Goal: Task Accomplishment & Management: Complete application form

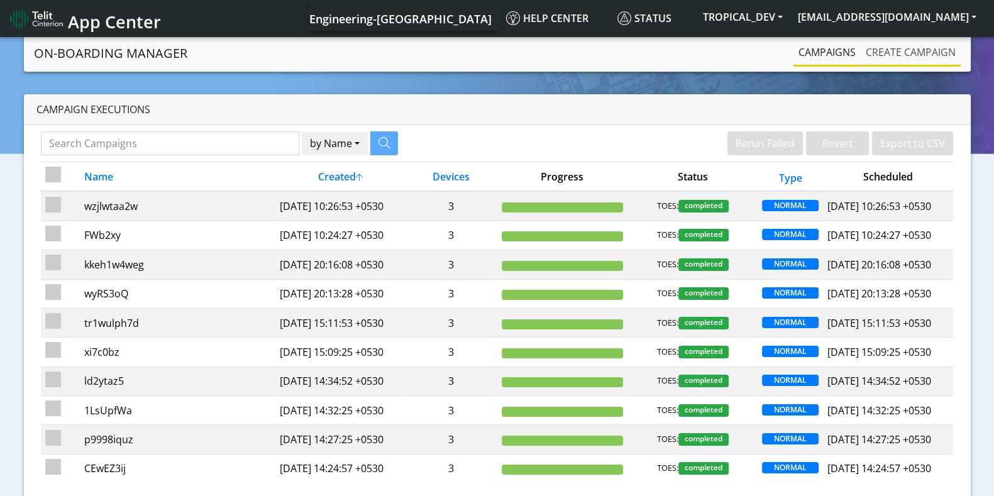
click at [884, 60] on link "Create campaign" at bounding box center [910, 52] width 100 height 25
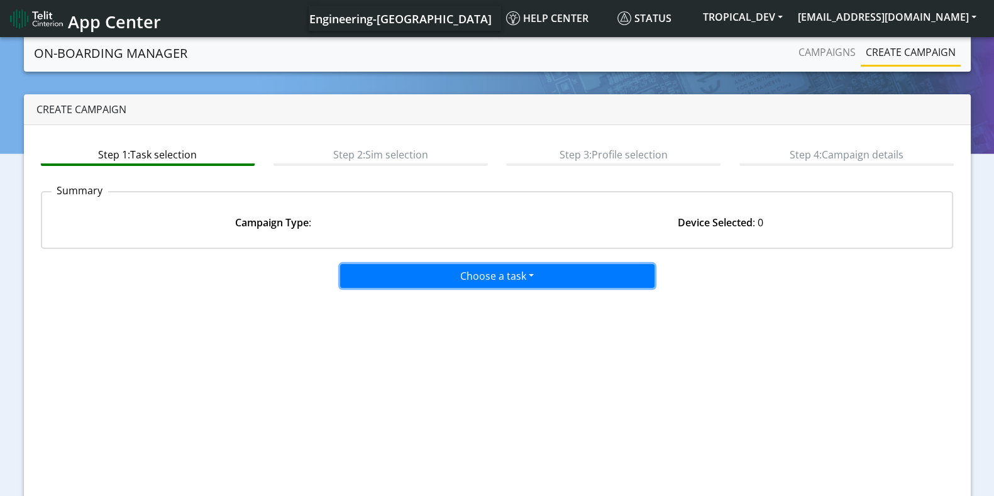
click at [497, 268] on button "Choose a task" at bounding box center [497, 276] width 314 height 24
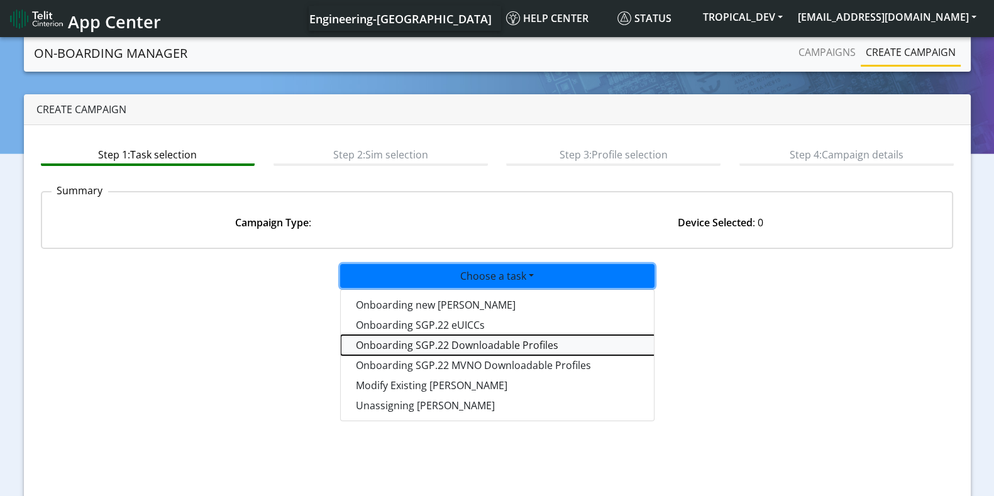
click at [460, 341] on tasksgp22profile-dropdown "Onboarding SGP.22 Downloadable Profiles" at bounding box center [498, 345] width 314 height 20
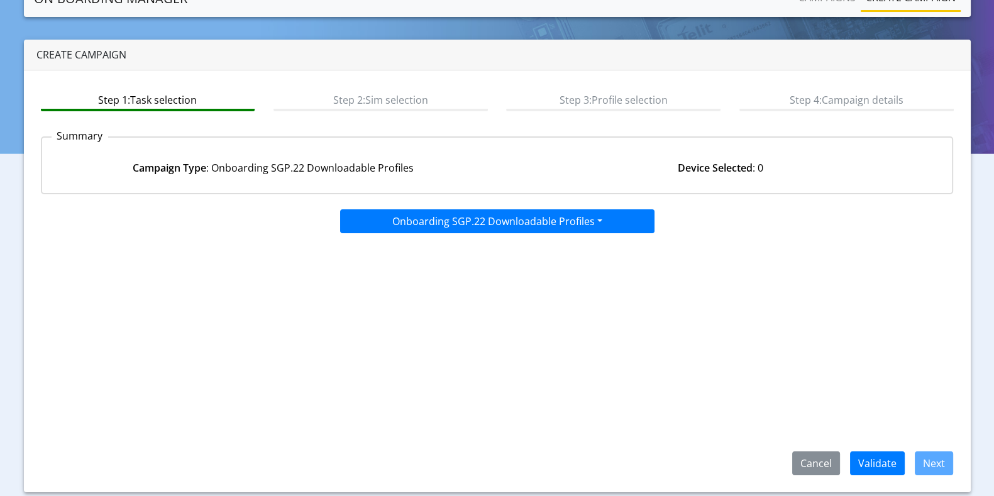
scroll to position [55, 0]
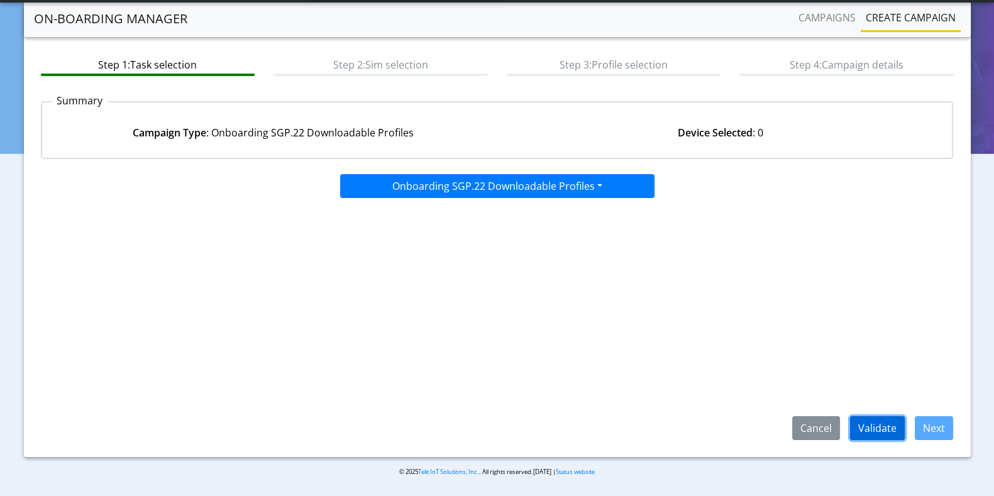
click at [893, 421] on button "Validate" at bounding box center [877, 428] width 55 height 24
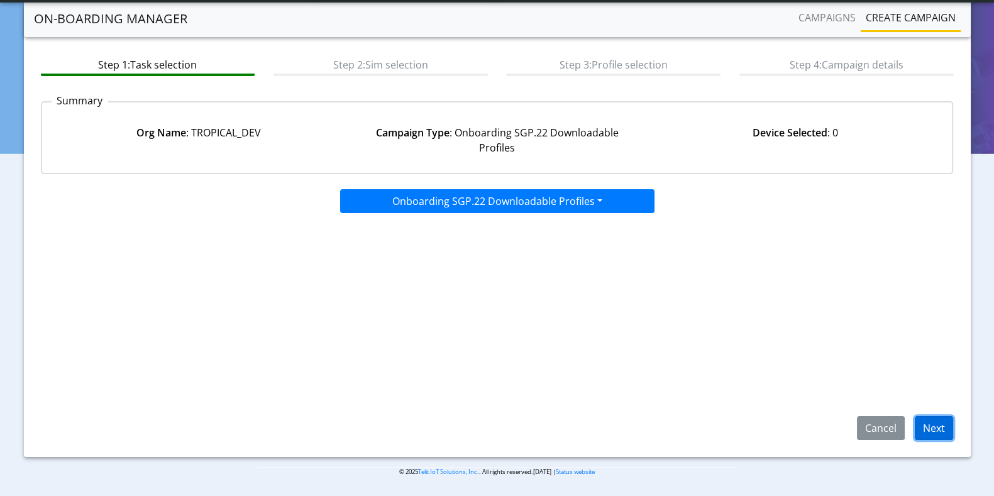
click at [934, 420] on button "Next" at bounding box center [934, 428] width 38 height 24
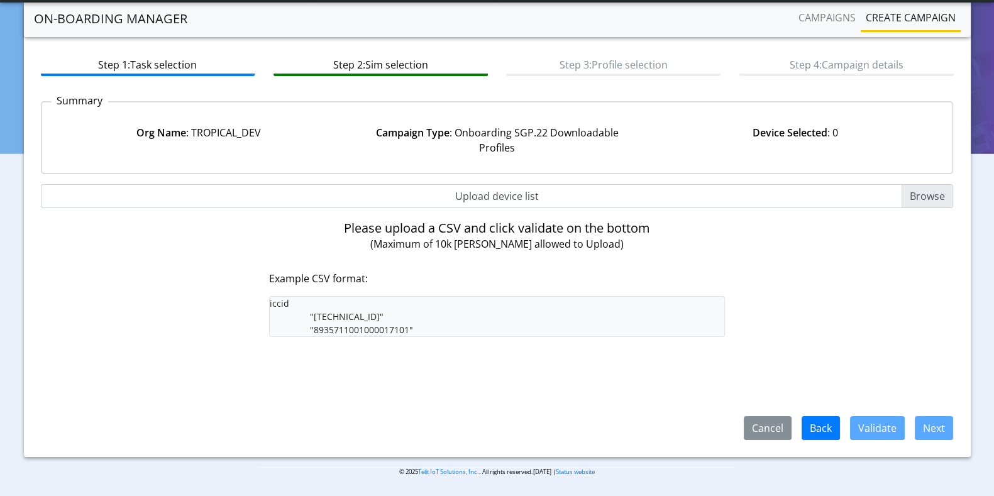
click at [915, 193] on input "Upload device list" at bounding box center [497, 196] width 913 height 24
type input "C:\fakepath\SGP22profiles.csv"
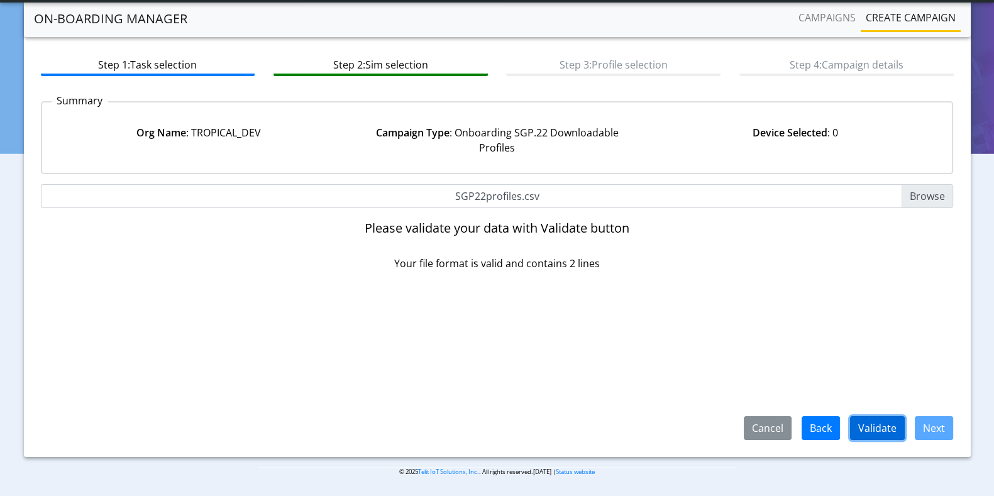
click at [884, 428] on button "Validate" at bounding box center [877, 428] width 55 height 24
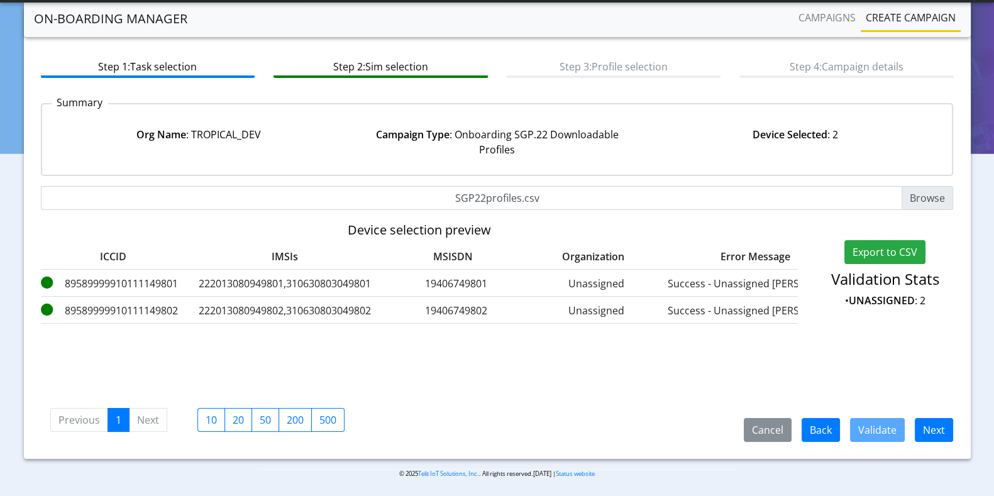
scroll to position [55, 0]
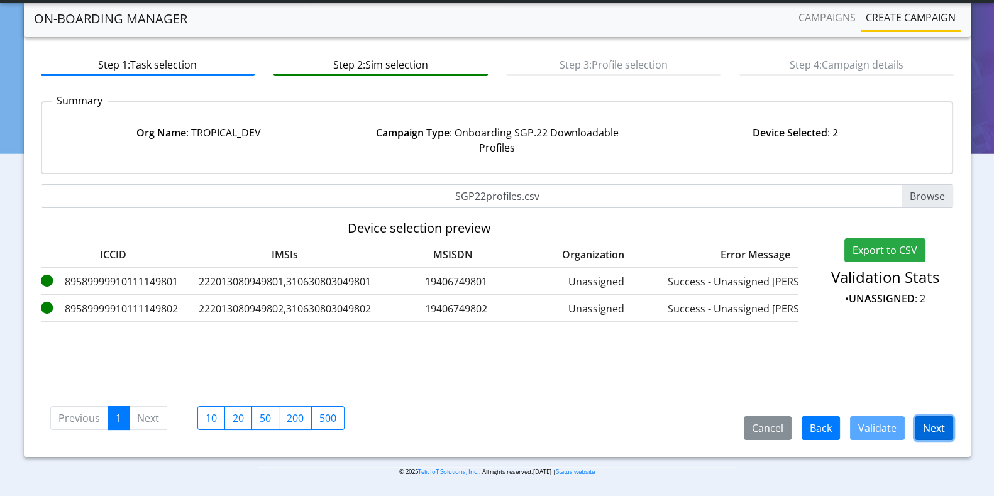
click at [937, 421] on button "Next" at bounding box center [934, 428] width 38 height 24
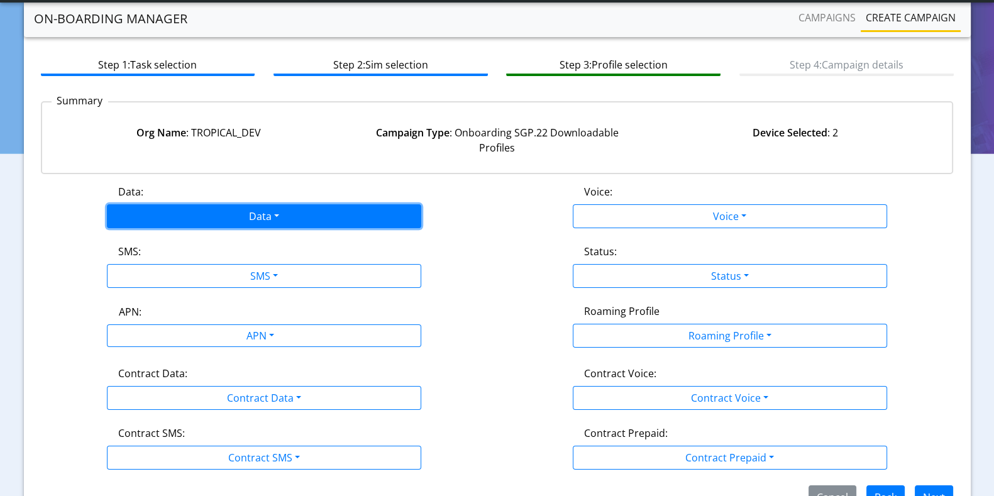
click at [248, 215] on button "Data" at bounding box center [264, 216] width 314 height 24
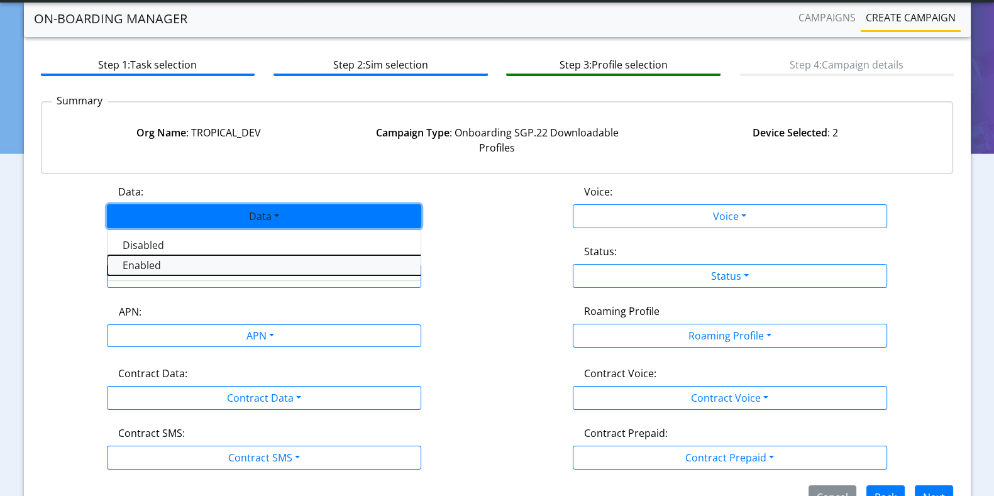
click at [148, 266] on button "Enabled" at bounding box center [264, 265] width 314 height 20
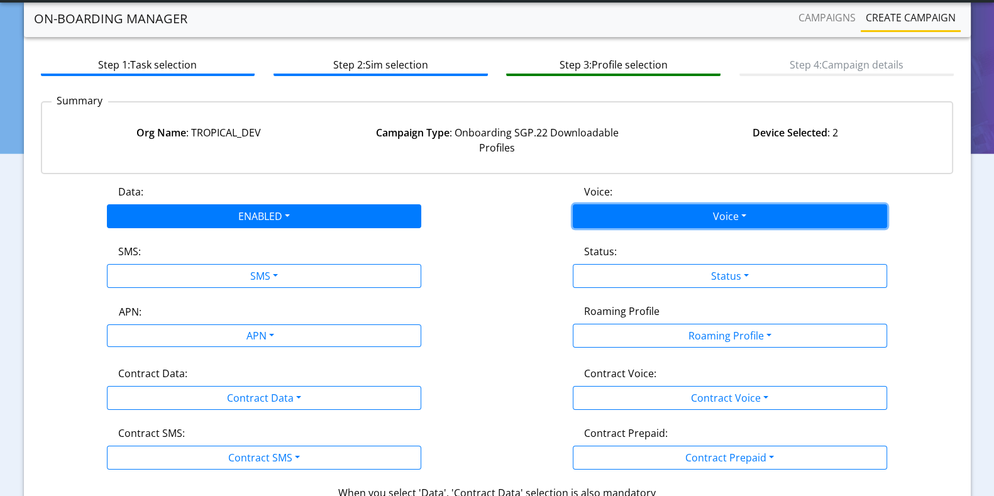
click at [659, 218] on button "Voice" at bounding box center [730, 216] width 314 height 24
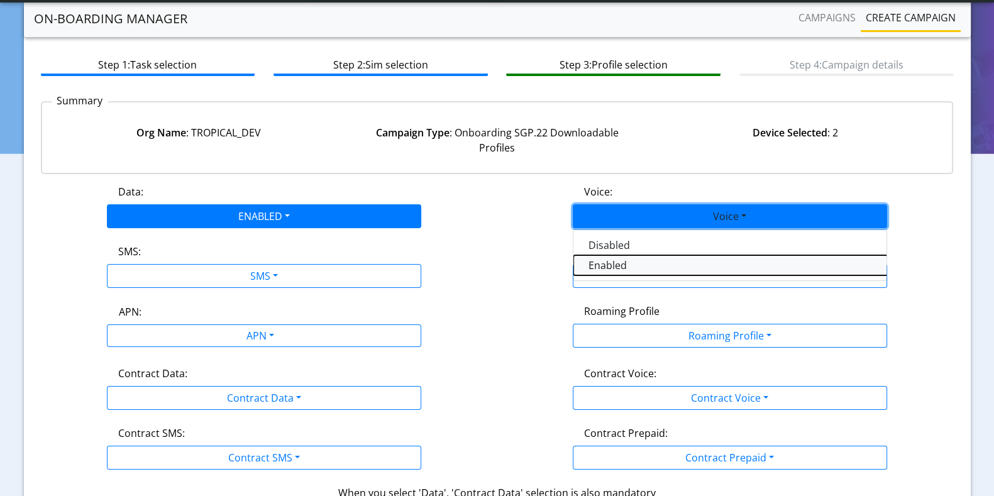
click at [640, 266] on button "Enabled" at bounding box center [730, 265] width 314 height 20
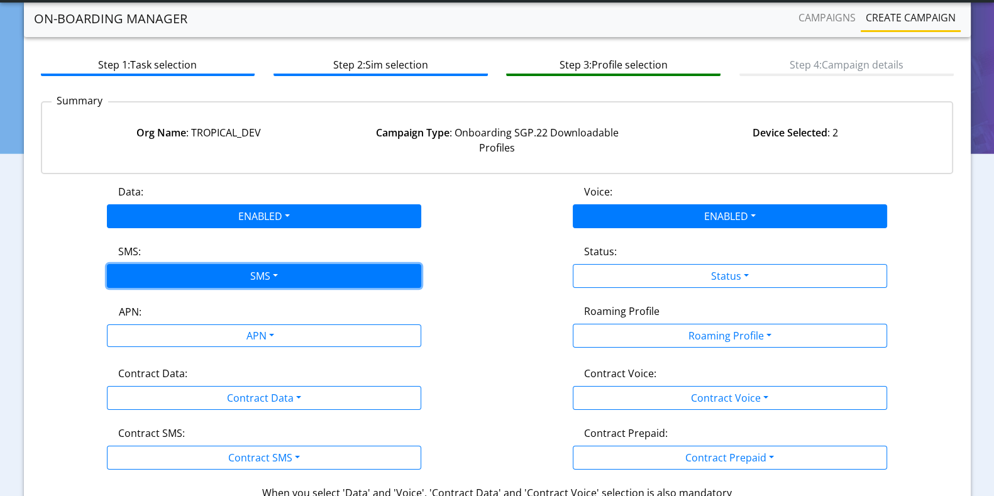
click at [289, 277] on button "SMS" at bounding box center [264, 276] width 314 height 24
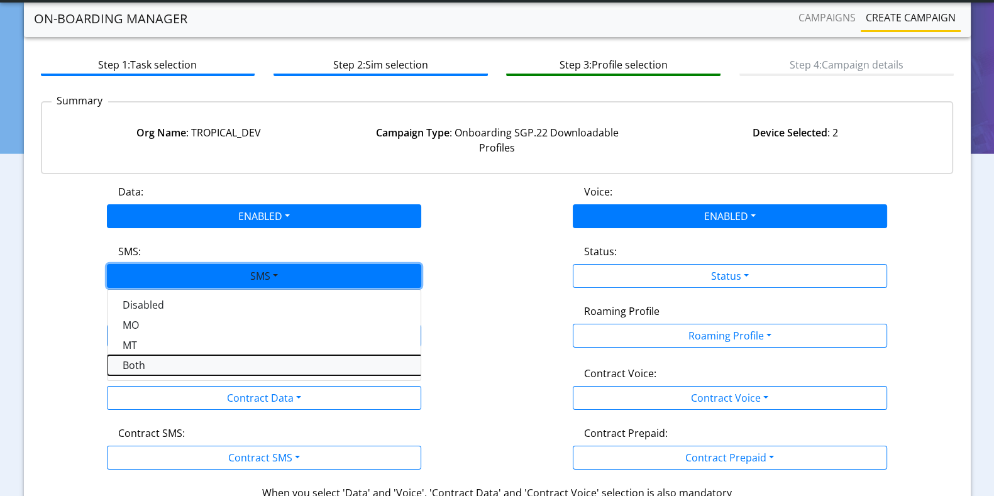
click at [121, 365] on button "Both" at bounding box center [264, 365] width 314 height 20
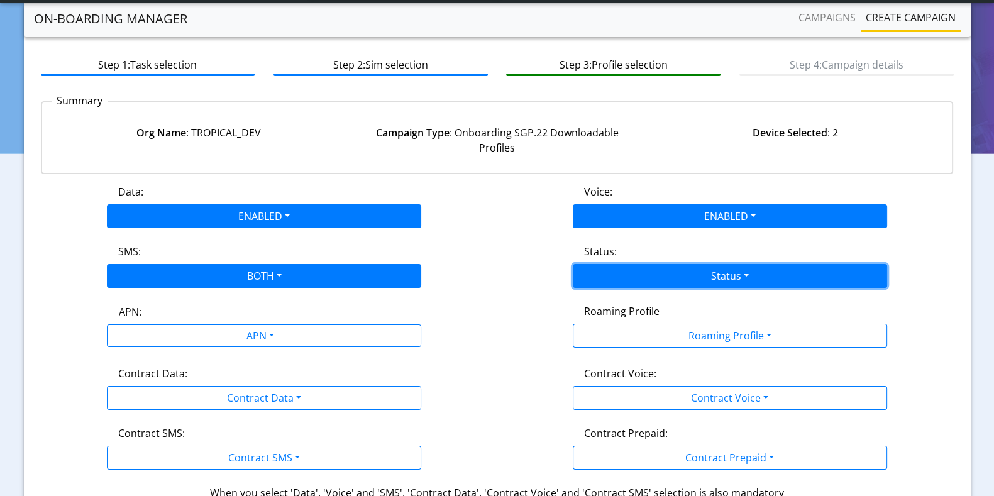
click at [685, 269] on button "Status" at bounding box center [730, 276] width 314 height 24
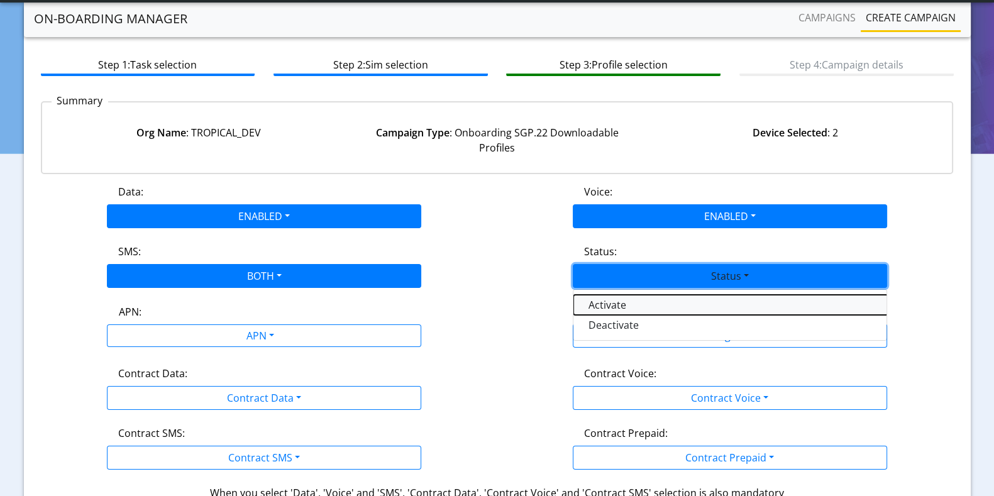
click at [644, 299] on button "Activate" at bounding box center [730, 305] width 314 height 20
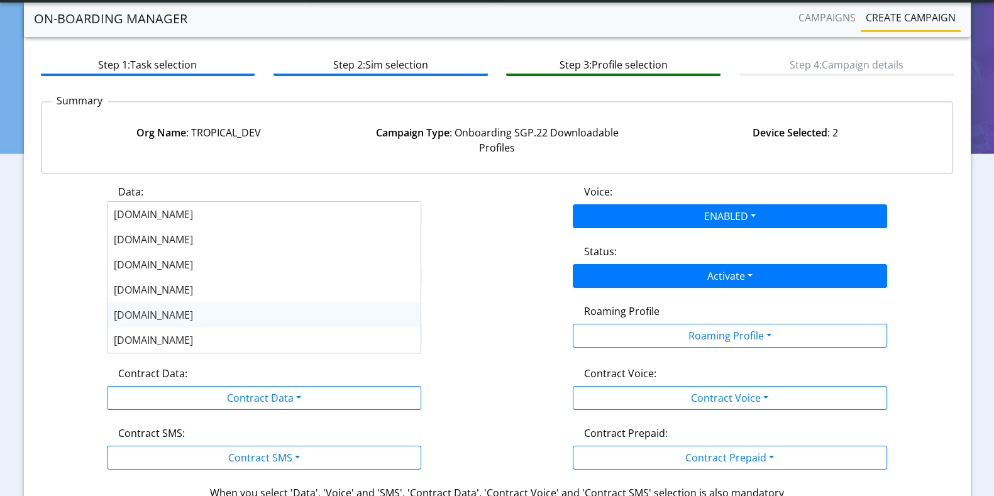
click at [268, 325] on body "App Center Engineering-US Help center Status TROPICAL_DEV sadminuser@example.com" at bounding box center [497, 178] width 994 height 466
click at [139, 311] on span "nxt17.eu" at bounding box center [153, 315] width 79 height 14
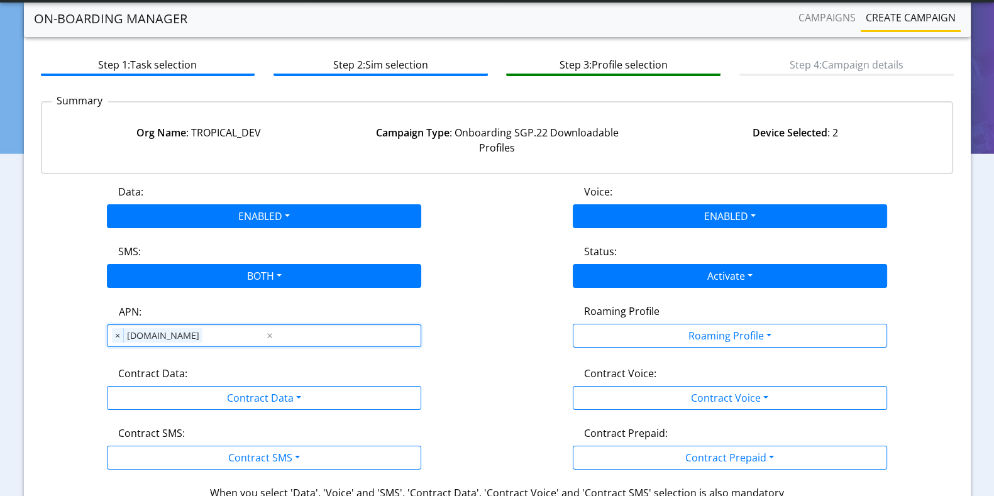
scroll to position [134, 0]
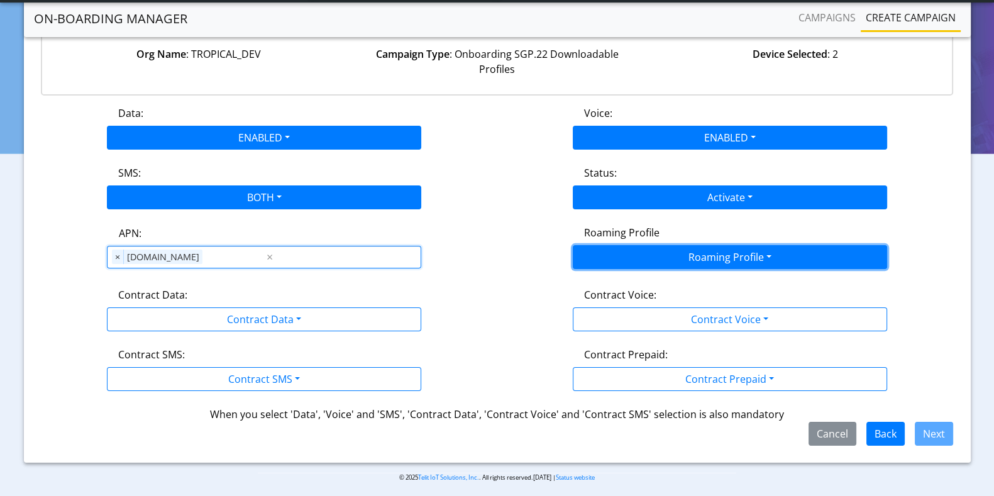
click at [668, 250] on button "Roaming Profile" at bounding box center [730, 257] width 314 height 24
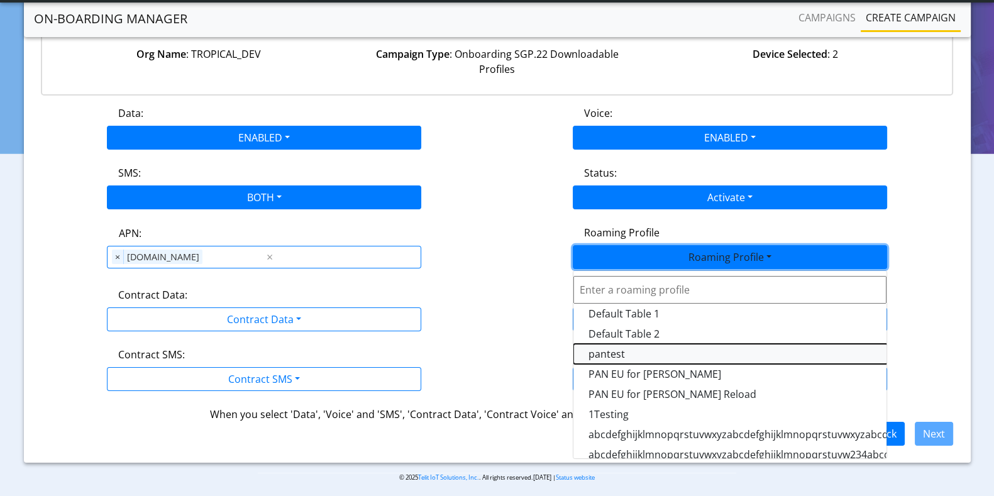
click at [617, 348] on Profile-dropdown "pantest" at bounding box center [730, 354] width 314 height 20
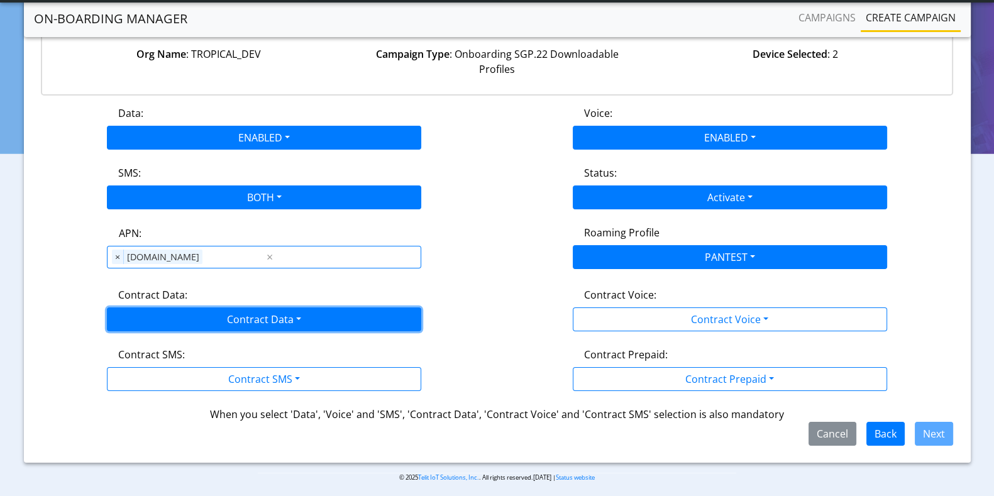
click at [277, 323] on button "Contract Data" at bounding box center [264, 319] width 314 height 24
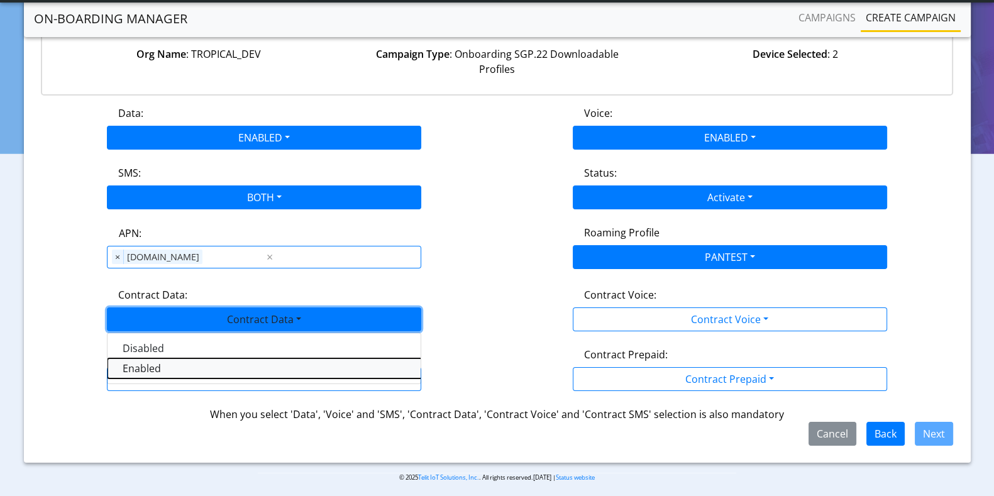
click at [157, 365] on Dataenabled-dropdown "Enabled" at bounding box center [264, 368] width 314 height 20
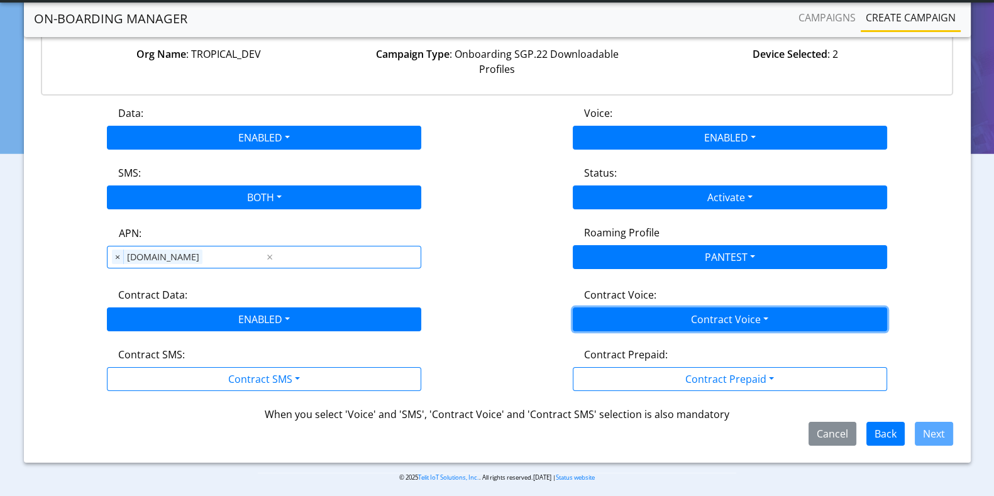
click at [705, 319] on button "Contract Voice" at bounding box center [730, 319] width 314 height 24
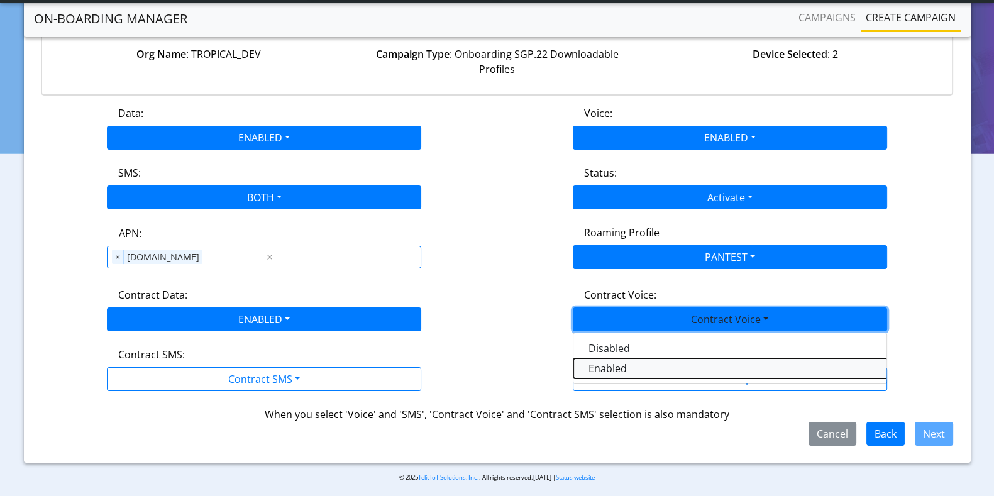
click at [610, 367] on Voiceenabled-dropdown "Enabled" at bounding box center [730, 368] width 314 height 20
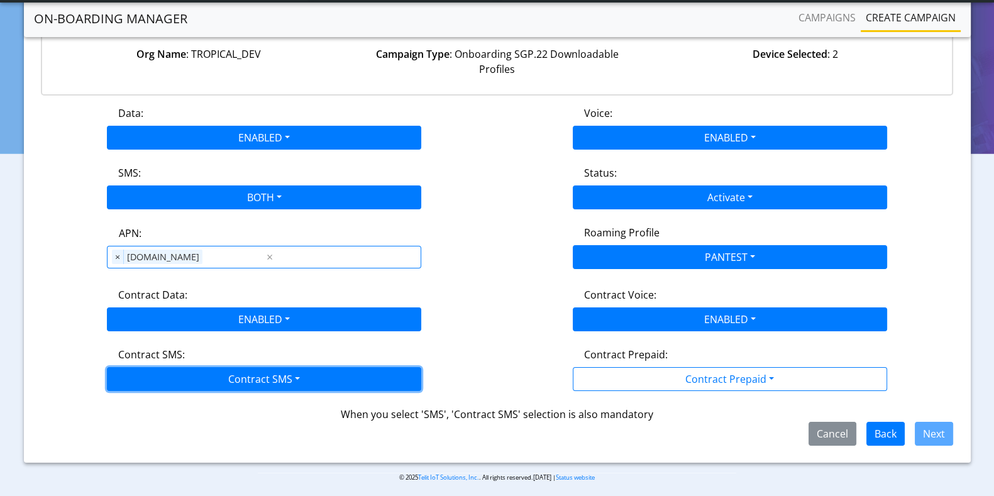
click at [230, 372] on button "Contract SMS" at bounding box center [264, 379] width 314 height 24
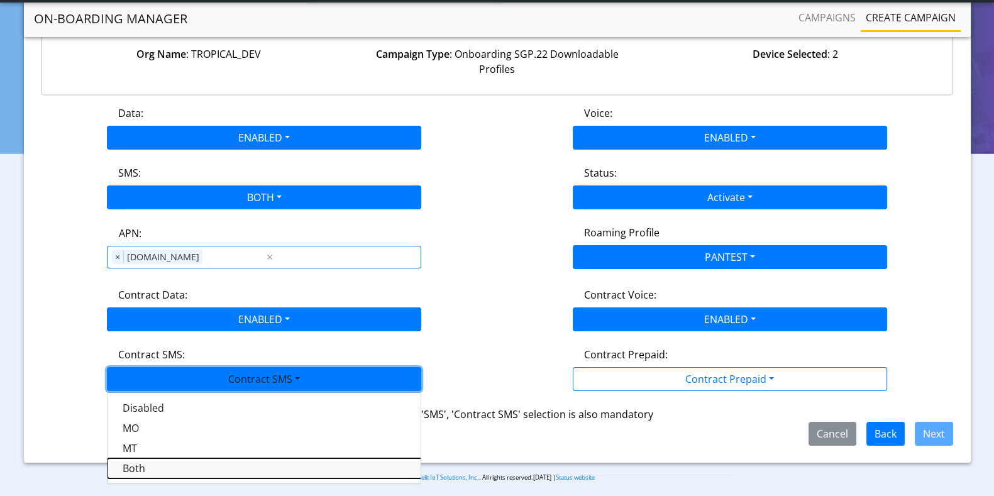
click at [145, 462] on SMSboth-dropdown "Both" at bounding box center [264, 468] width 314 height 20
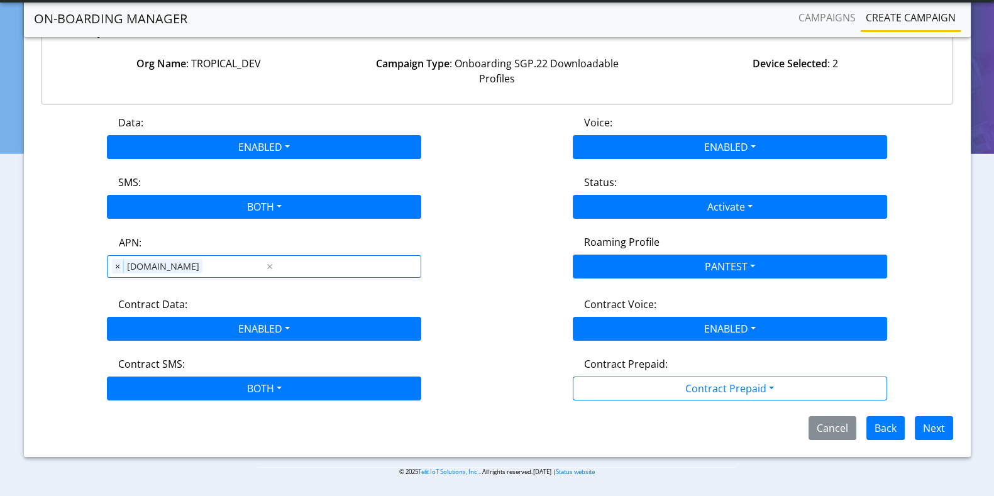
scroll to position [122, 0]
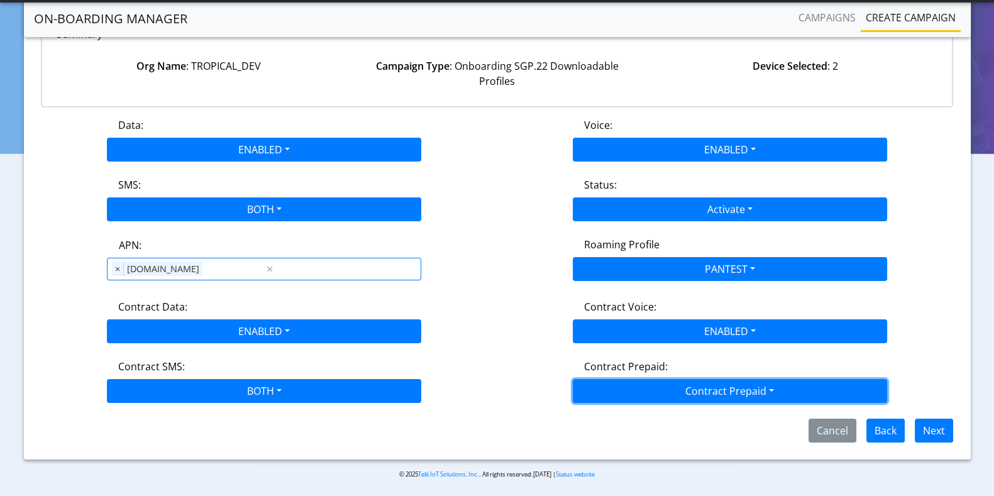
click at [679, 391] on button "Contract Prepaid" at bounding box center [730, 391] width 314 height 24
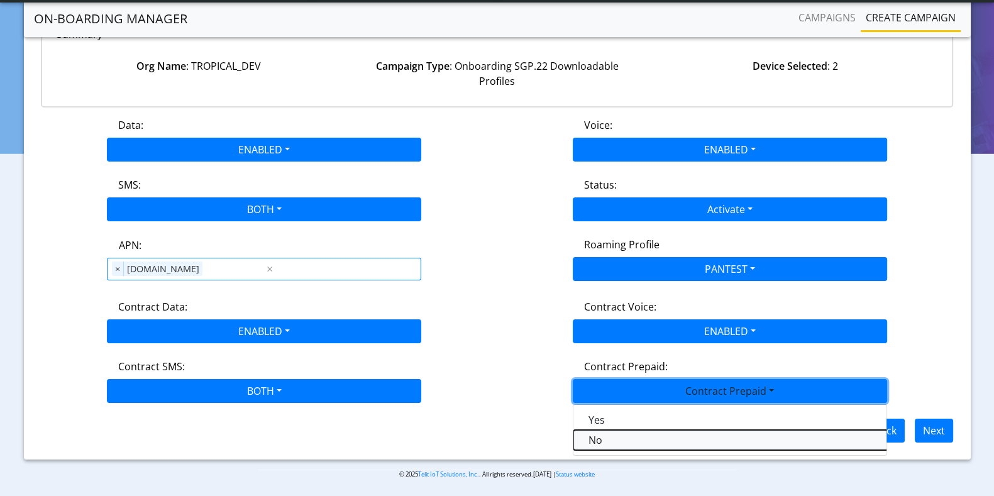
click at [622, 434] on Prepaidnotprepaid-dropdown "No" at bounding box center [730, 440] width 314 height 20
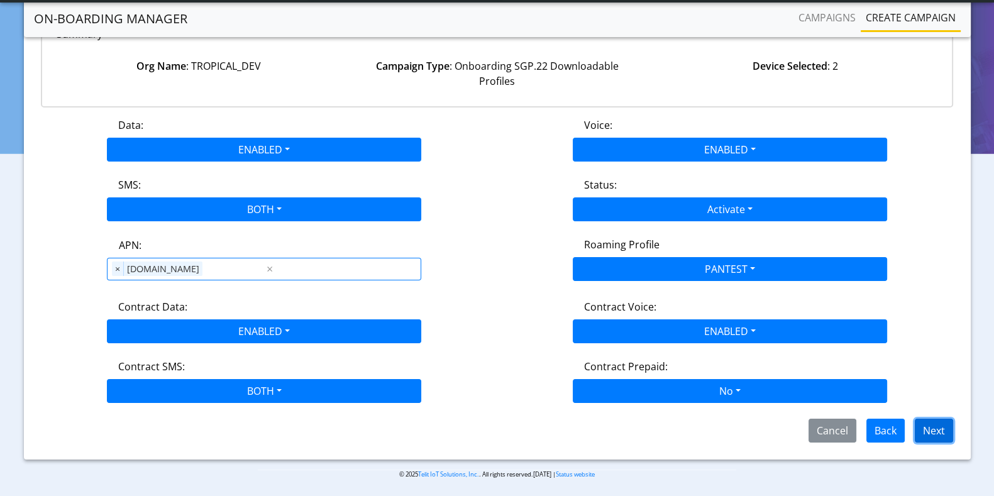
click at [941, 430] on button "Next" at bounding box center [934, 431] width 38 height 24
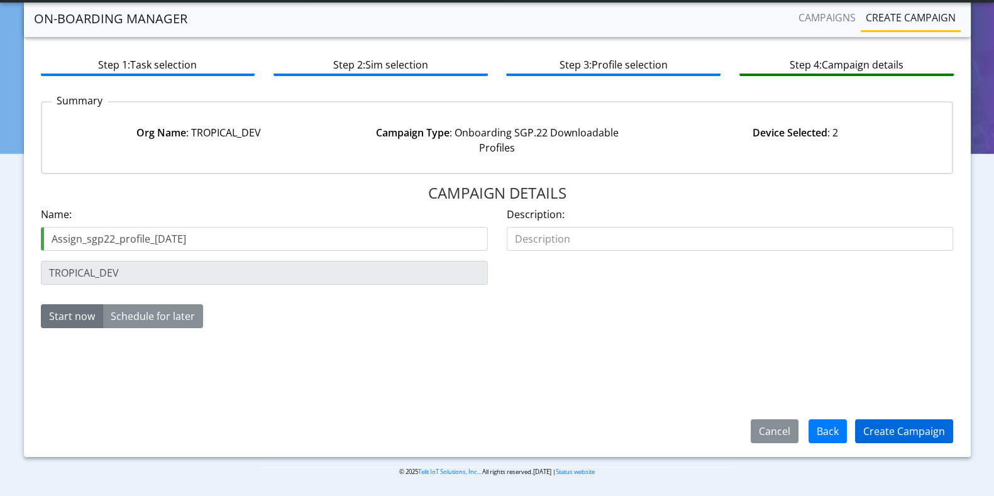
type input "Assign_sgp22_profile_22Sep"
click at [872, 429] on button "Create Campaign" at bounding box center [904, 431] width 98 height 24
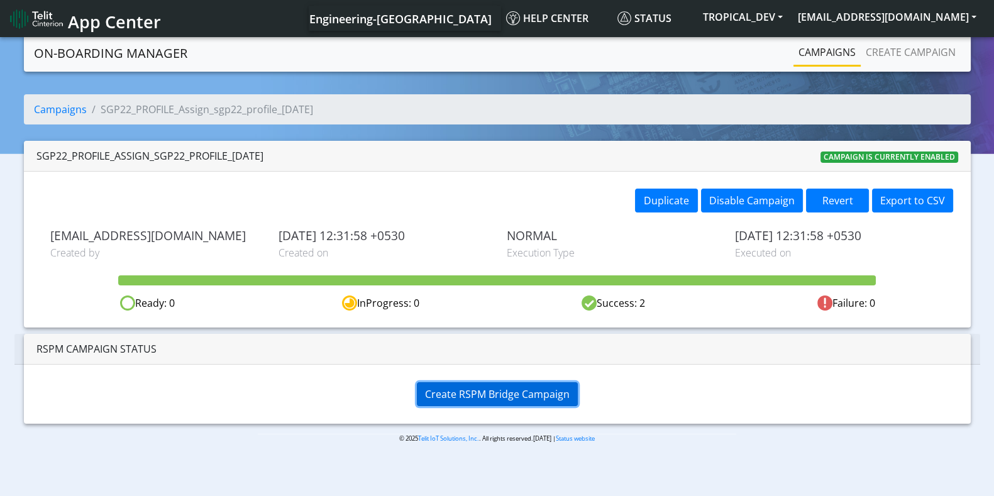
click at [478, 389] on span "Create RSPM Bridge Campaign" at bounding box center [497, 394] width 145 height 14
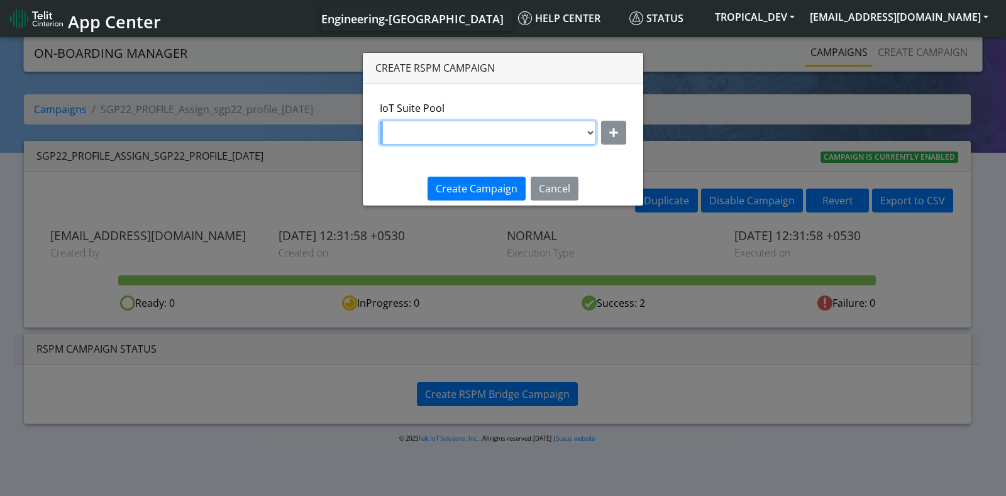
click at [486, 139] on select "DNLD_BYOC_MVNO_PROFILE_TEST145 DNLD-nxt17.eu-testpoolValidate DNLD-flolive.net-…" at bounding box center [488, 133] width 216 height 24
click at [517, 128] on select "DNLD_BYOC_MVNO_PROFILE_TEST145 DNLD-nxt17.eu-testpoolValidate DNLD-flolive.net-…" at bounding box center [488, 133] width 216 height 24
select select "f7e12c9d-b290-43e1-8cea-cba78f5e515d"
click at [380, 121] on select "DNLD_BYOC_MVNO_PROFILE_TEST145 DNLD-nxt17.eu-testpoolValidate DNLD-flolive.net-…" at bounding box center [488, 133] width 216 height 24
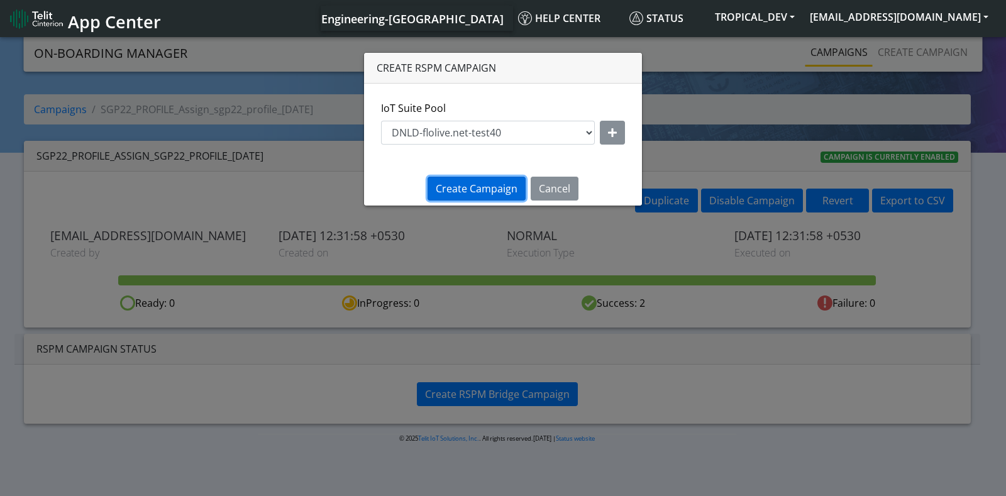
click at [478, 191] on span "Create Campaign" at bounding box center [477, 189] width 82 height 14
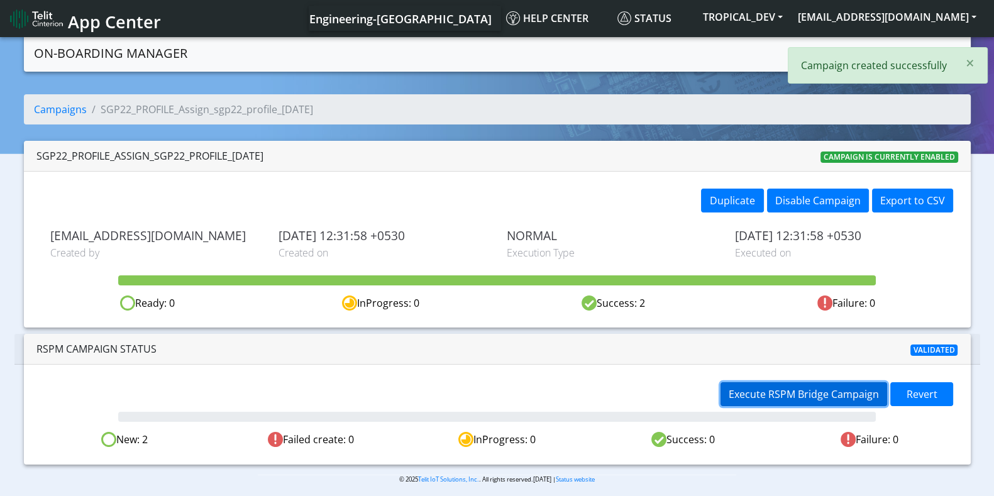
click at [814, 393] on span "Execute RSPM Bridge Campaign" at bounding box center [803, 394] width 150 height 14
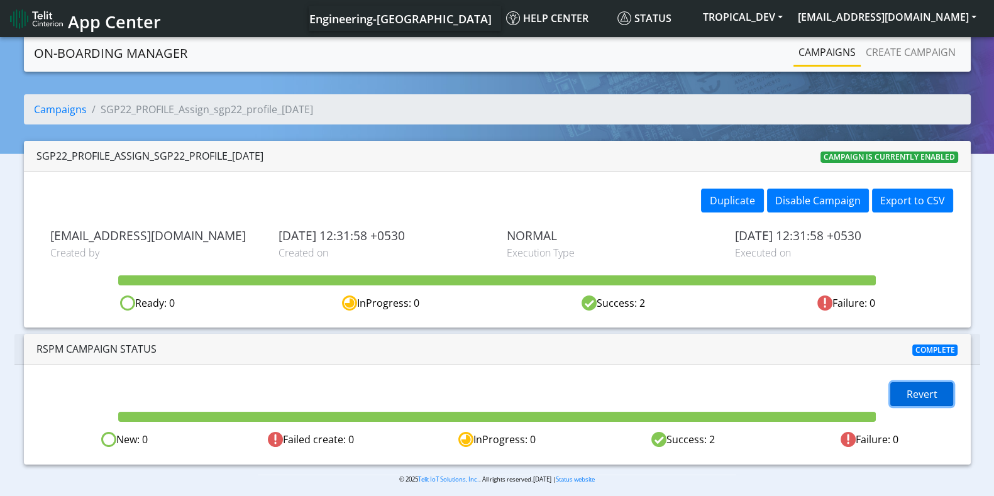
click at [915, 387] on span "Revert" at bounding box center [921, 394] width 31 height 14
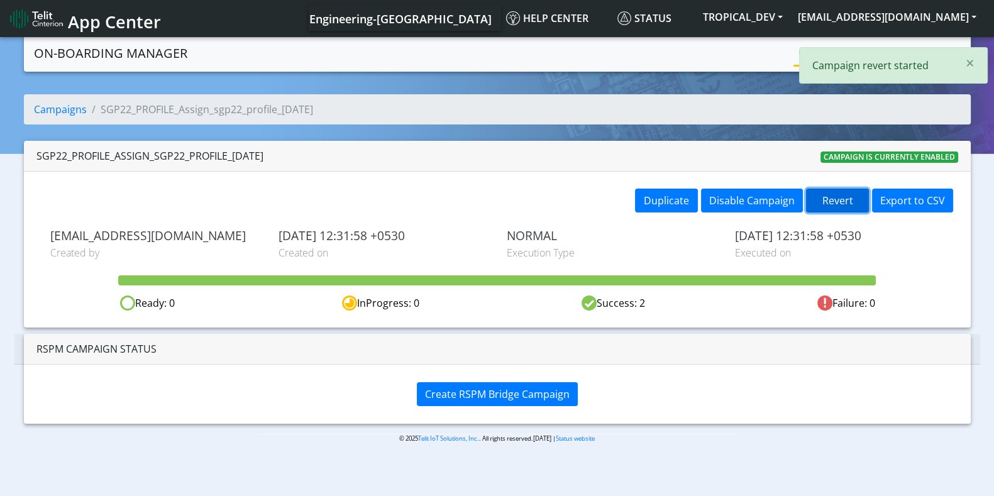
click at [855, 200] on button "Revert" at bounding box center [837, 201] width 63 height 24
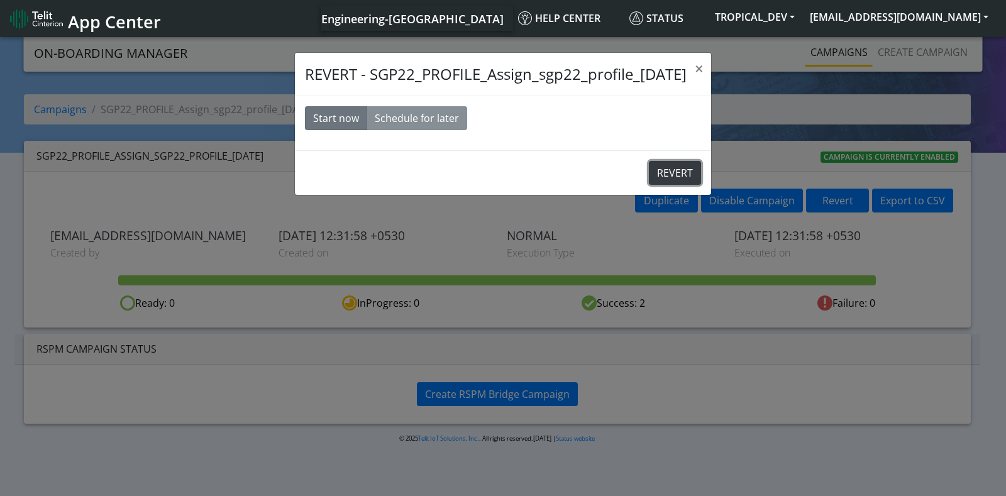
click at [684, 176] on button "REVERT" at bounding box center [675, 173] width 52 height 24
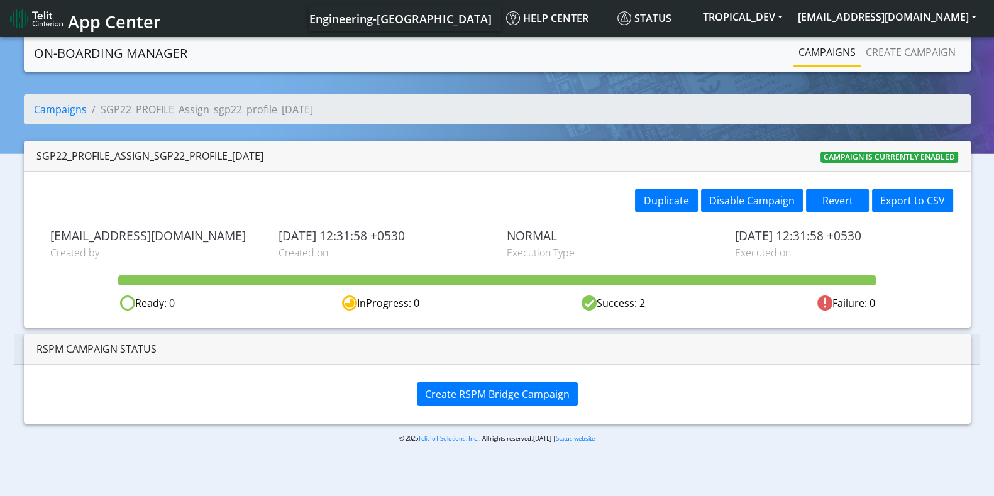
click at [815, 55] on link "Campaigns" at bounding box center [826, 52] width 67 height 25
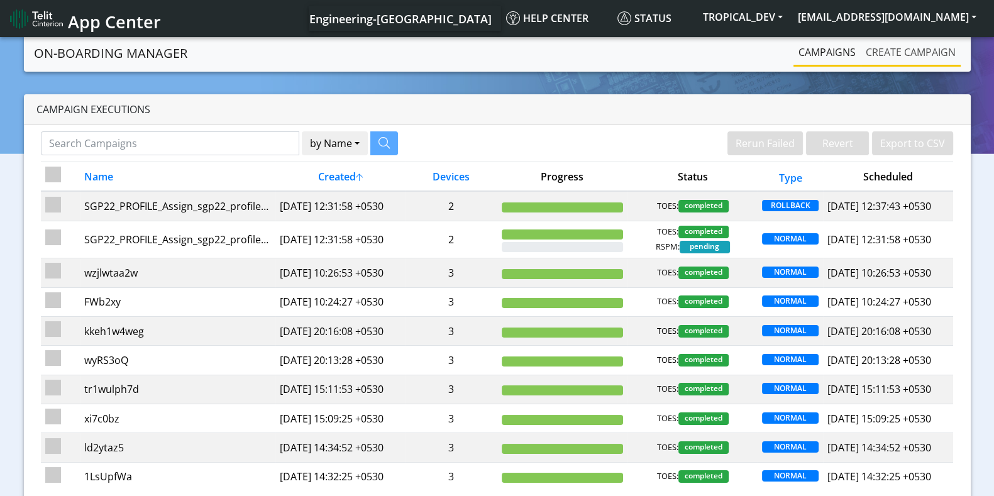
click at [906, 53] on link "Create campaign" at bounding box center [910, 52] width 100 height 25
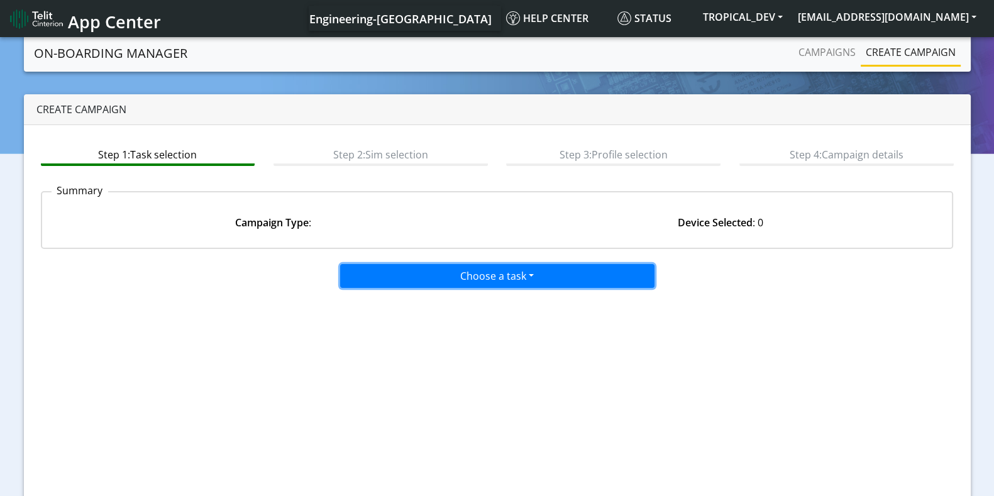
click at [432, 268] on button "Choose a task" at bounding box center [497, 276] width 314 height 24
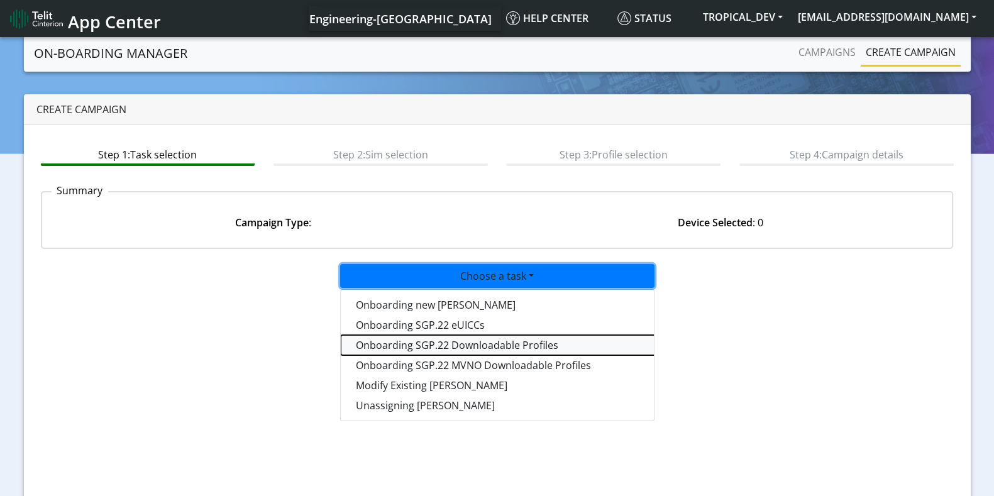
click at [447, 337] on tasksgp22profile-dropdown "Onboarding SGP.22 Downloadable Profiles" at bounding box center [498, 345] width 314 height 20
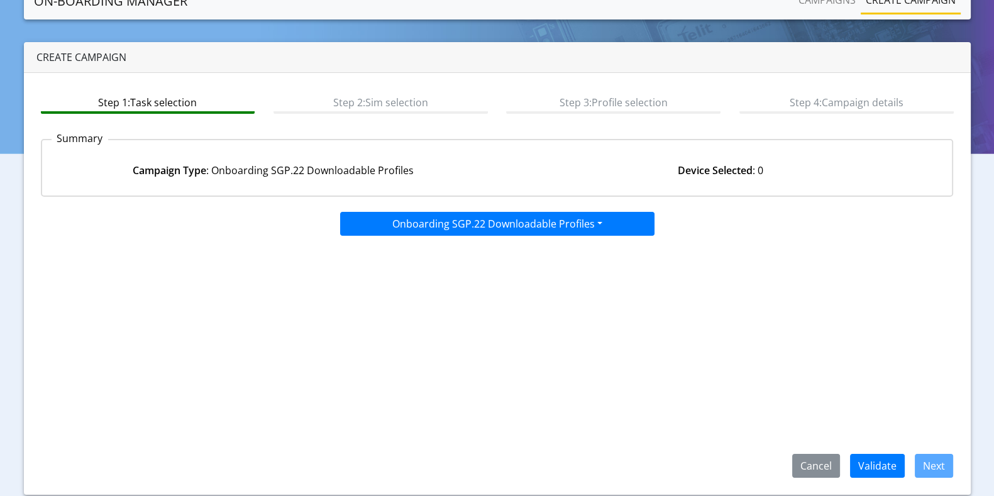
scroll to position [55, 0]
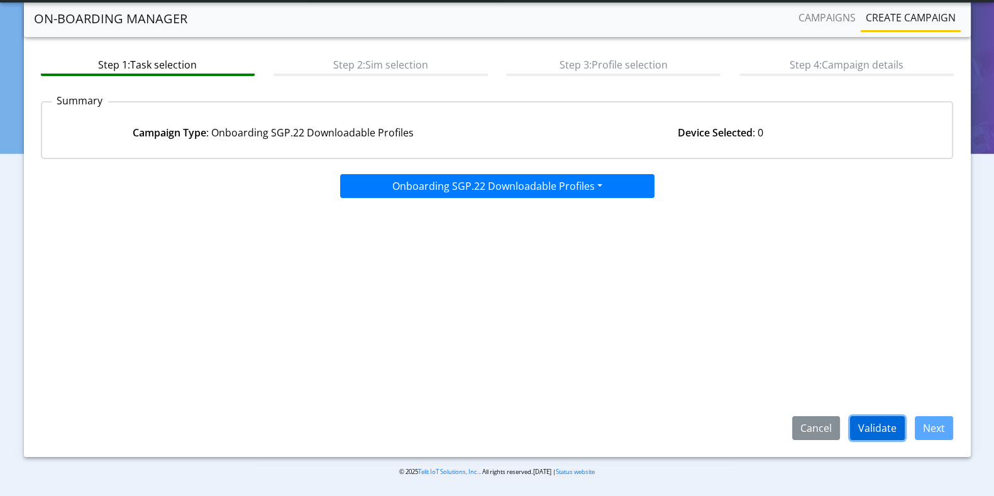
click at [876, 427] on button "Validate" at bounding box center [877, 428] width 55 height 24
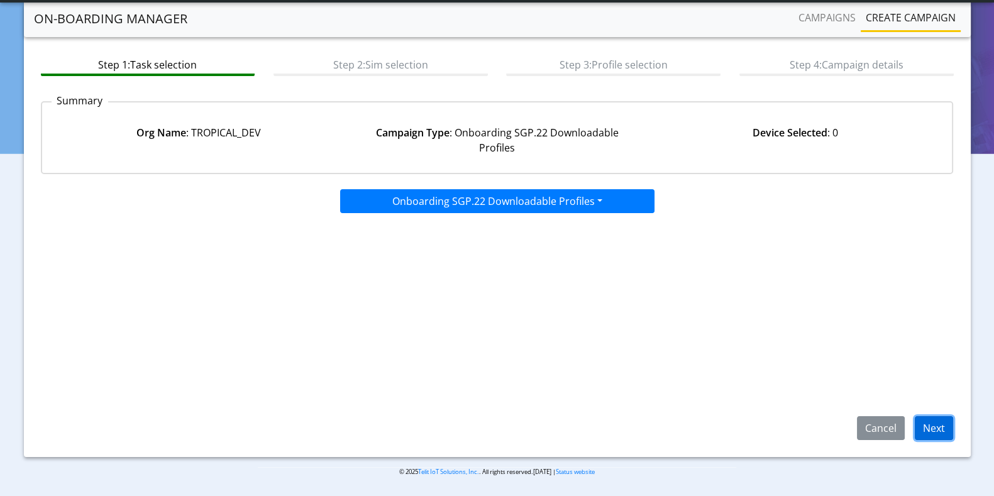
click at [933, 424] on button "Next" at bounding box center [934, 428] width 38 height 24
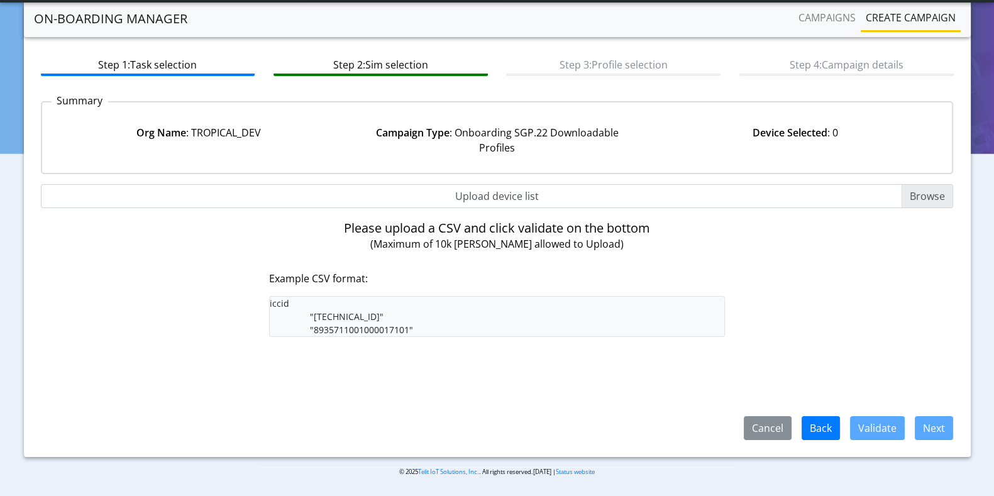
click at [938, 197] on input "Upload device list" at bounding box center [497, 196] width 913 height 24
type input "C:\fakepath\SGP22profiles.csv"
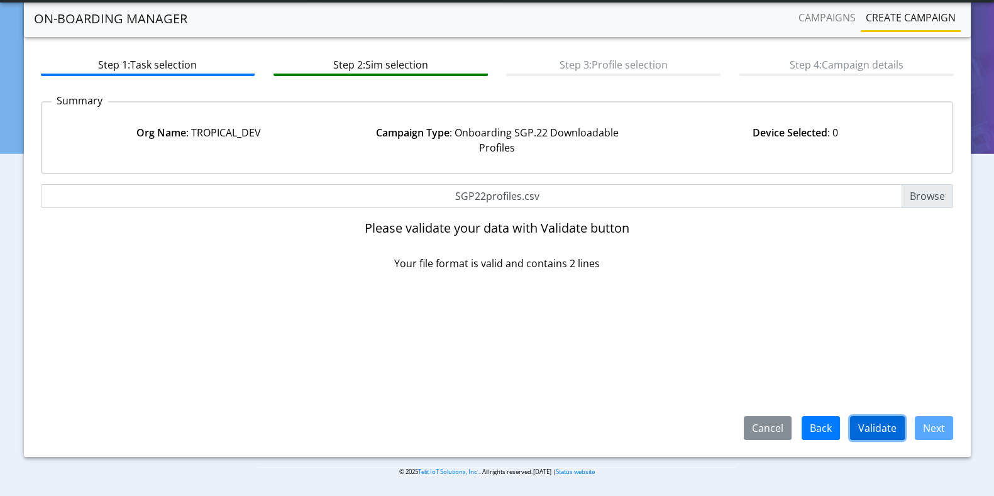
click at [891, 428] on button "Validate" at bounding box center [877, 428] width 55 height 24
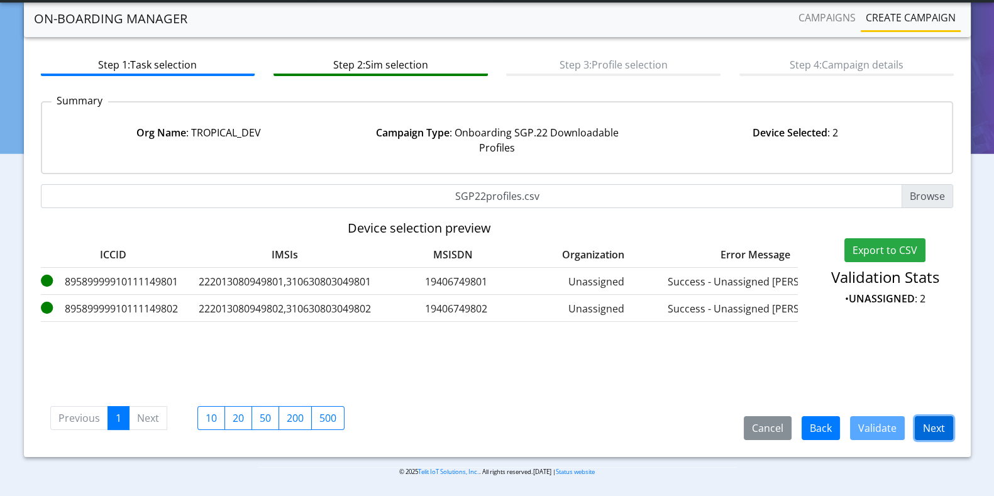
click at [930, 427] on button "Next" at bounding box center [934, 428] width 38 height 24
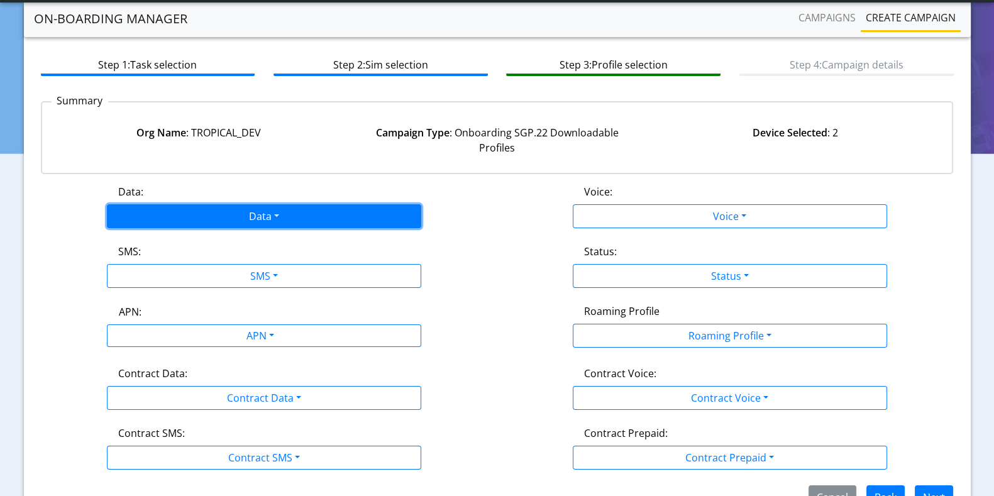
click at [272, 211] on button "Data" at bounding box center [264, 216] width 314 height 24
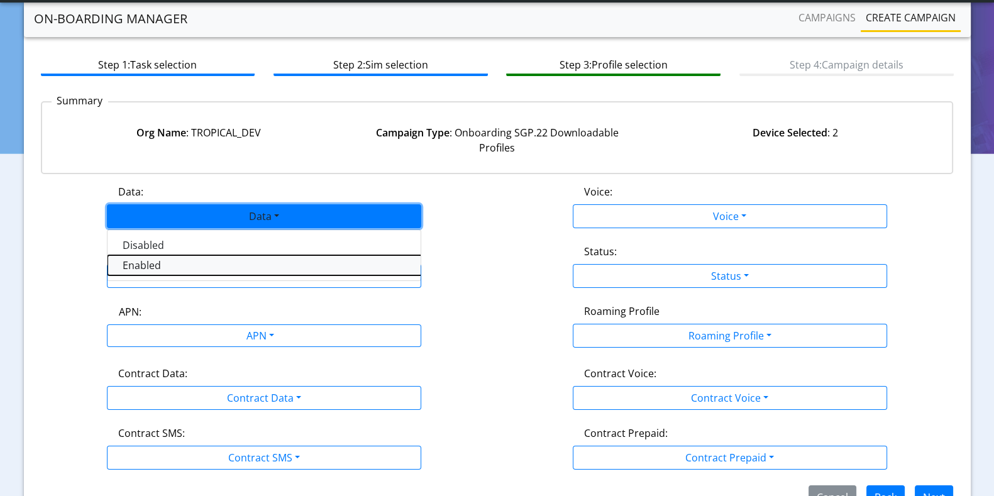
click at [150, 263] on button "Enabled" at bounding box center [264, 265] width 314 height 20
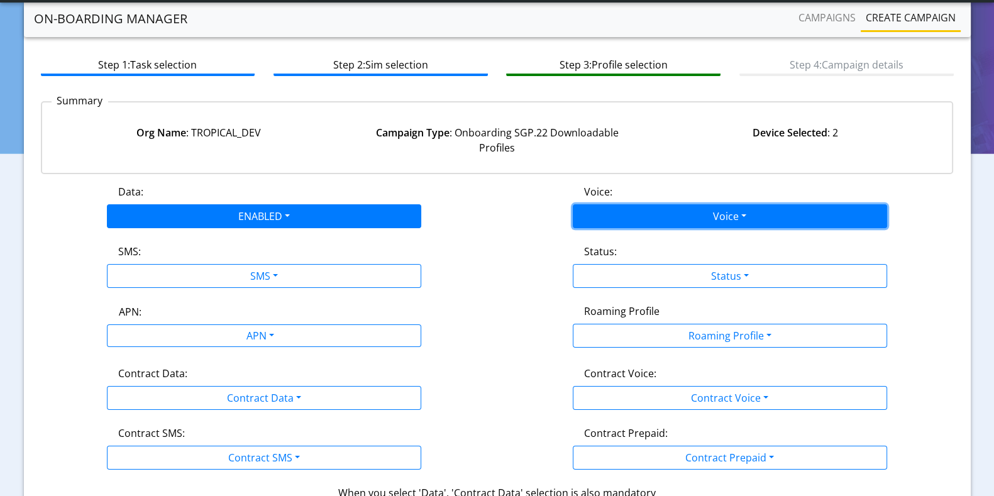
click at [737, 219] on button "Voice" at bounding box center [730, 216] width 314 height 24
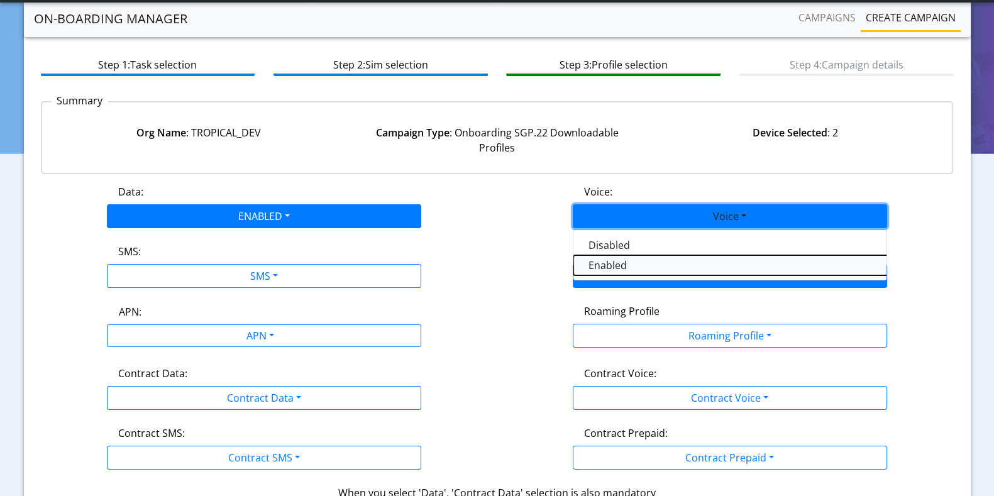
click at [613, 266] on button "Enabled" at bounding box center [730, 265] width 314 height 20
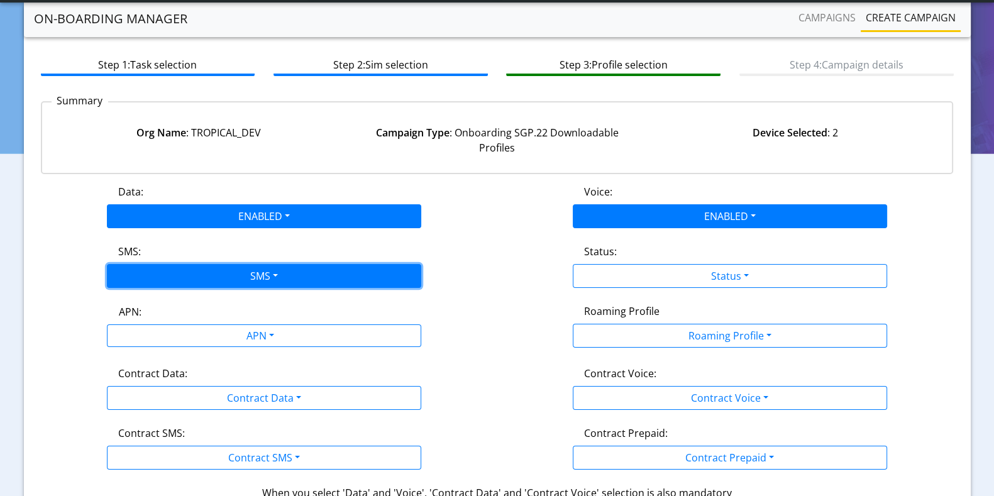
click at [150, 271] on button "SMS" at bounding box center [264, 276] width 314 height 24
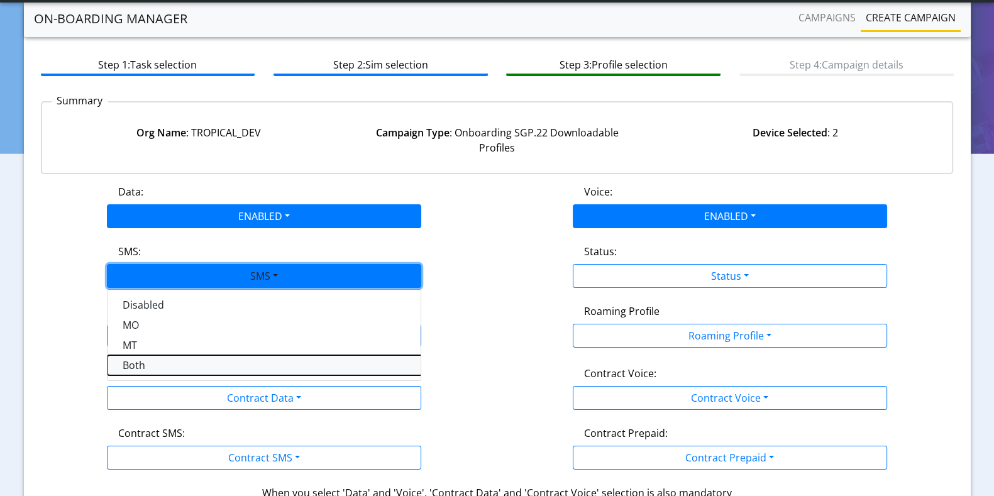
click at [141, 359] on button "Both" at bounding box center [264, 365] width 314 height 20
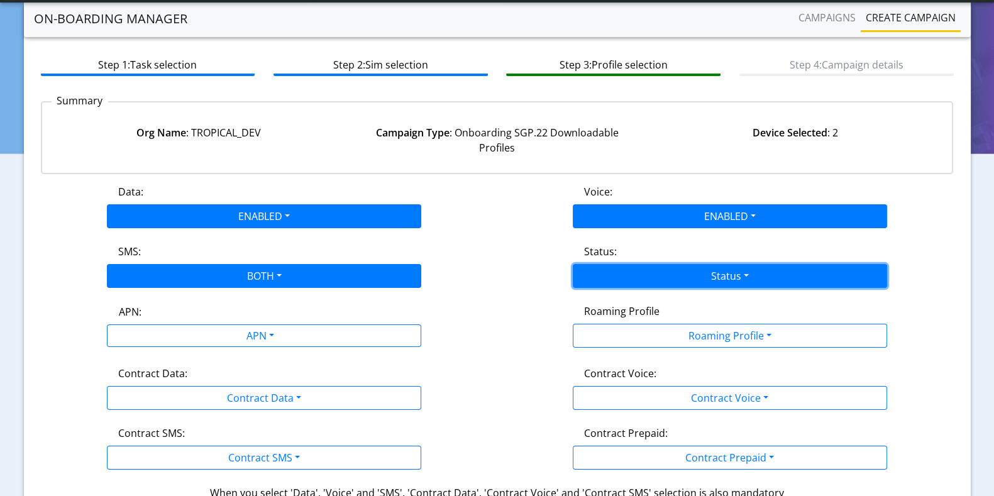
click at [649, 273] on button "Status" at bounding box center [730, 276] width 314 height 24
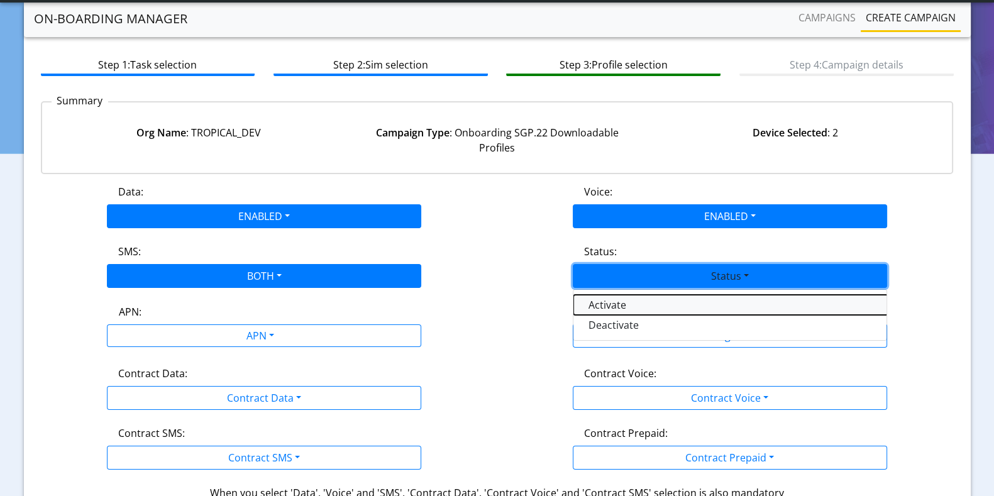
click at [607, 304] on button "Activate" at bounding box center [730, 305] width 314 height 20
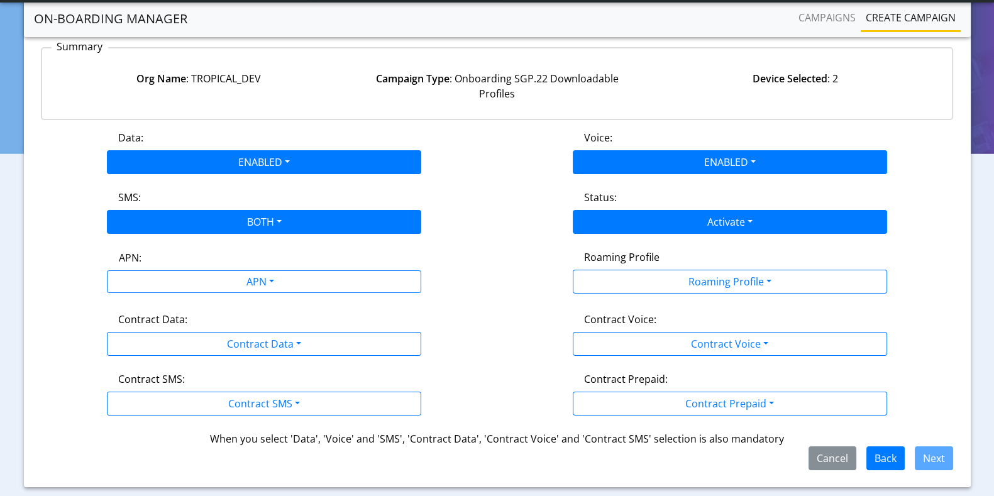
scroll to position [134, 0]
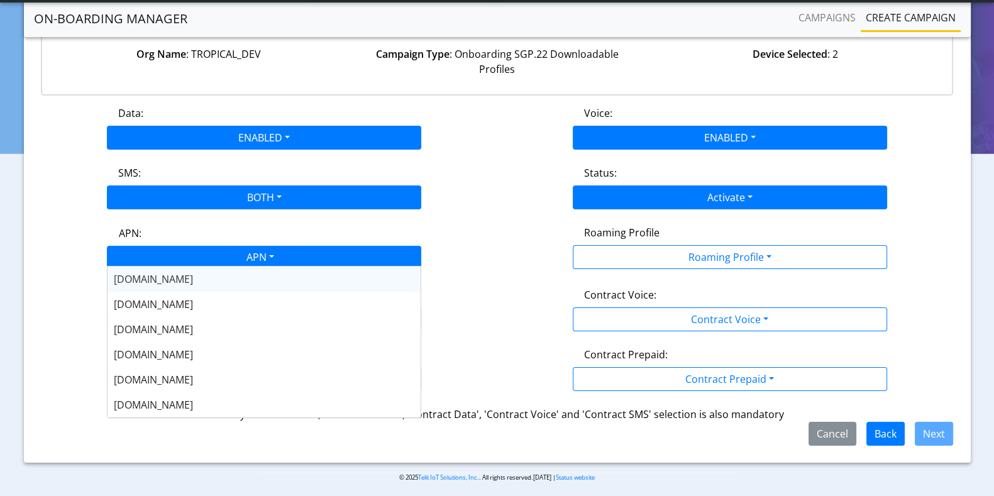
click at [255, 261] on div "APN" at bounding box center [259, 258] width 332 height 25
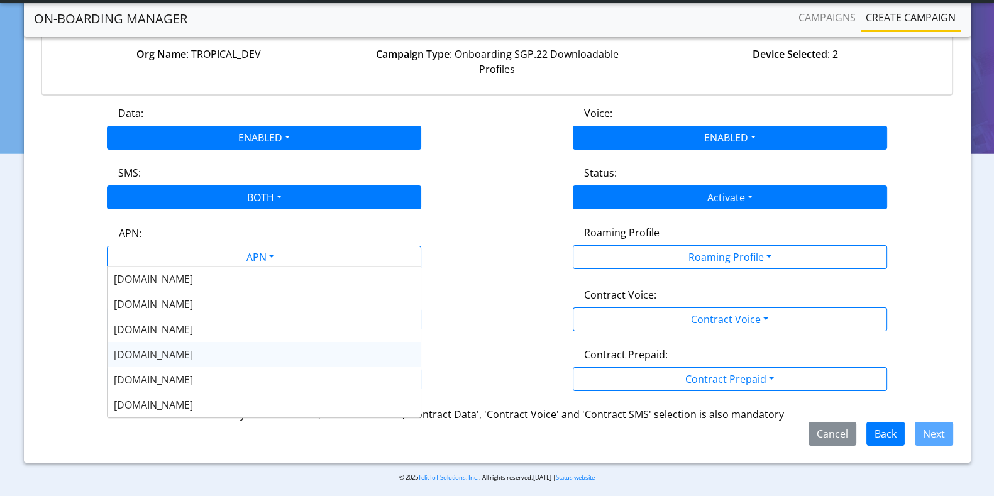
click at [126, 350] on span "NXT17.NET" at bounding box center [153, 355] width 79 height 14
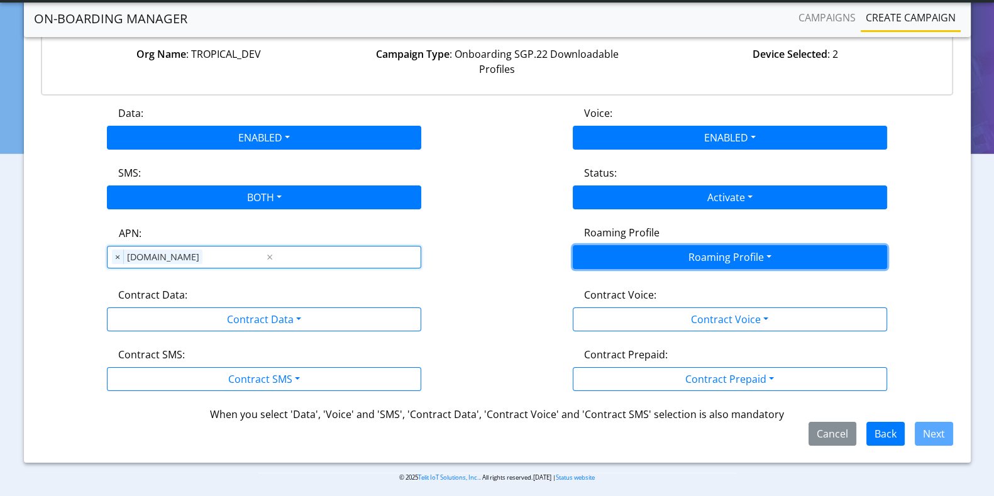
click at [775, 256] on button "Roaming Profile" at bounding box center [730, 257] width 314 height 24
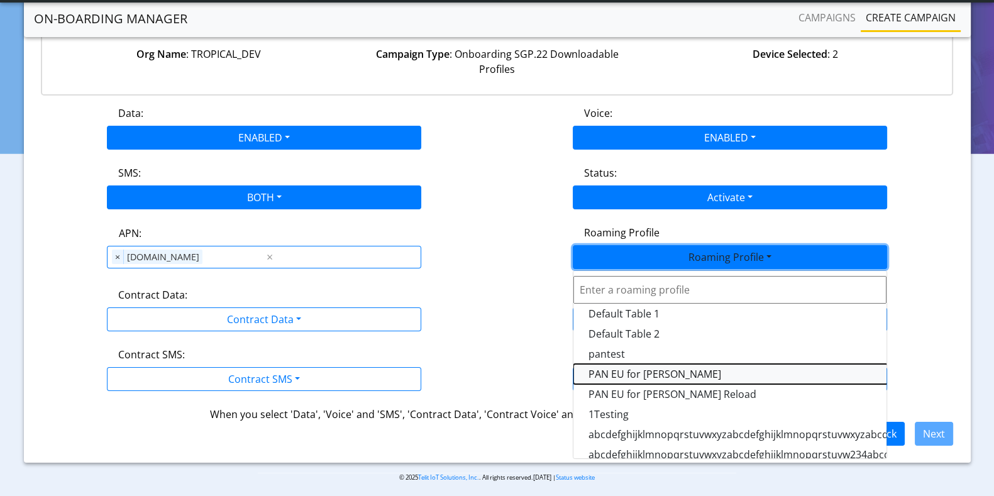
click at [635, 371] on Profile-dropdown "PAN EU for Yulian Oifa" at bounding box center [730, 374] width 314 height 20
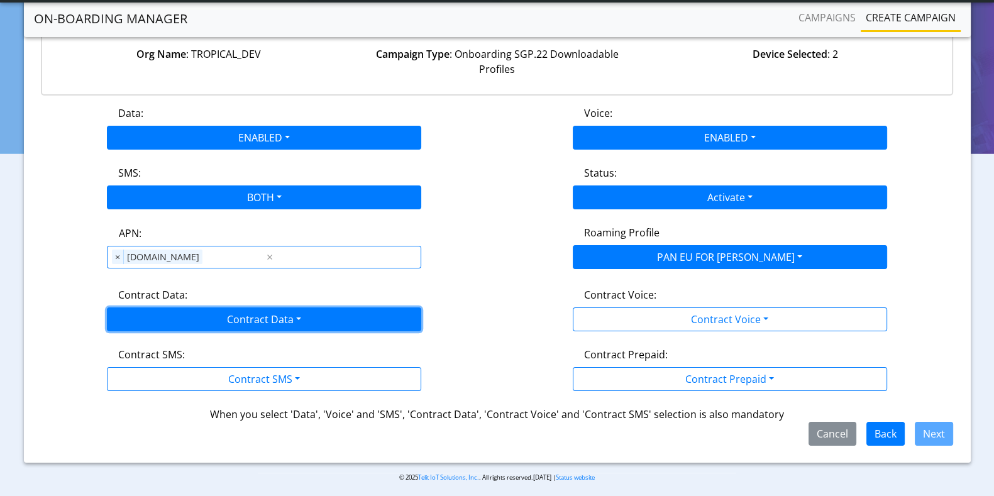
click at [226, 324] on button "Contract Data" at bounding box center [264, 319] width 314 height 24
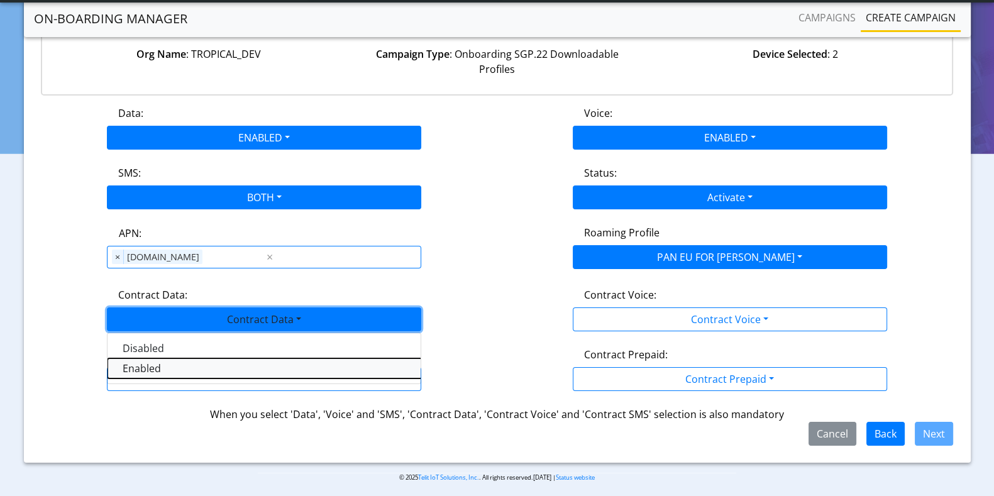
click at [157, 366] on Dataenabled-dropdown "Enabled" at bounding box center [264, 368] width 314 height 20
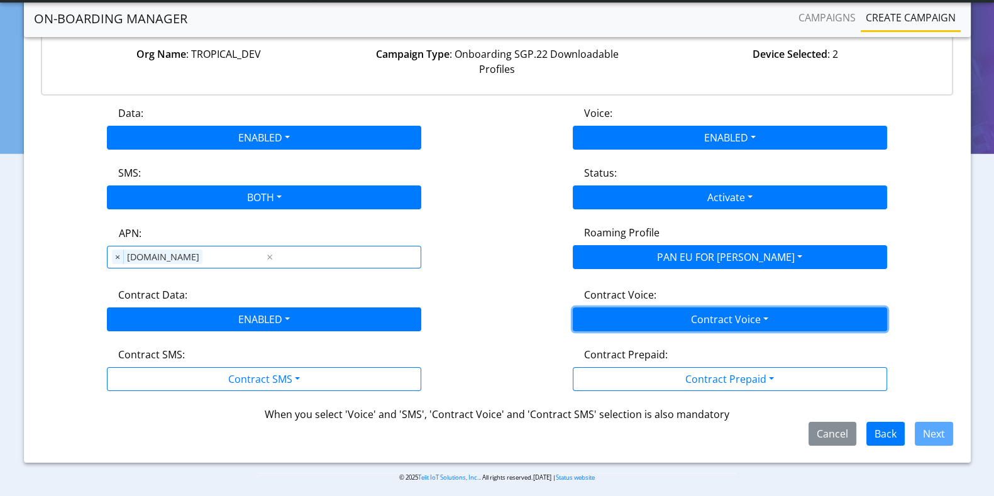
drag, startPoint x: 705, startPoint y: 312, endPoint x: 673, endPoint y: 332, distance: 37.3
click at [704, 312] on button "Contract Voice" at bounding box center [730, 319] width 314 height 24
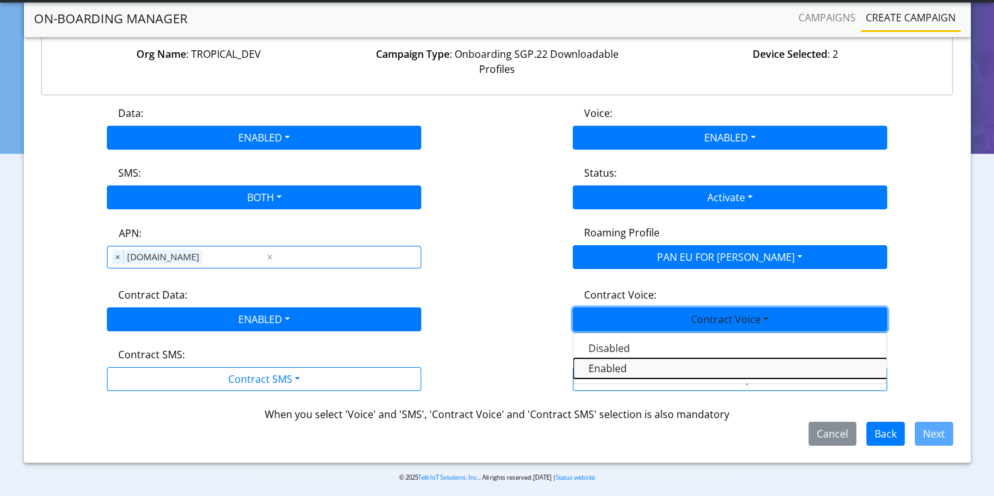
click at [615, 366] on Voiceenabled-dropdown "Enabled" at bounding box center [730, 368] width 314 height 20
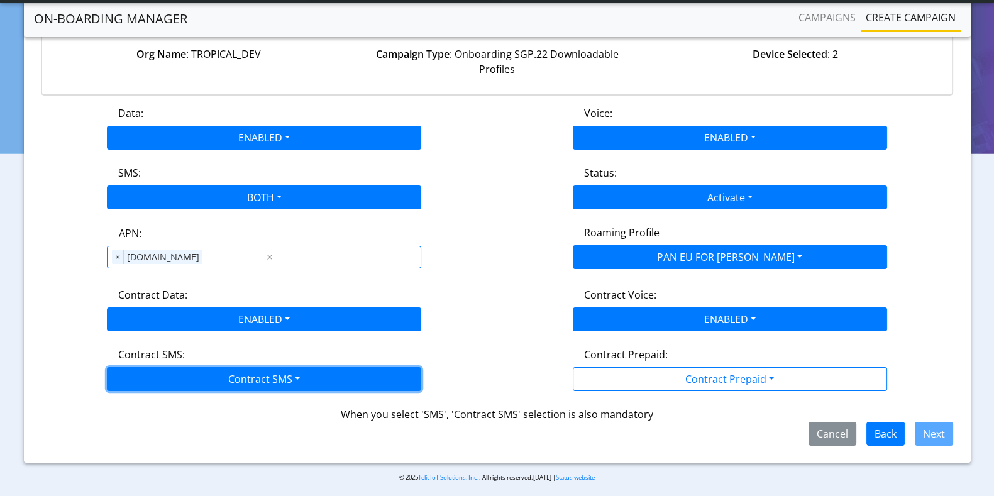
click at [162, 373] on button "Contract SMS" at bounding box center [264, 379] width 314 height 24
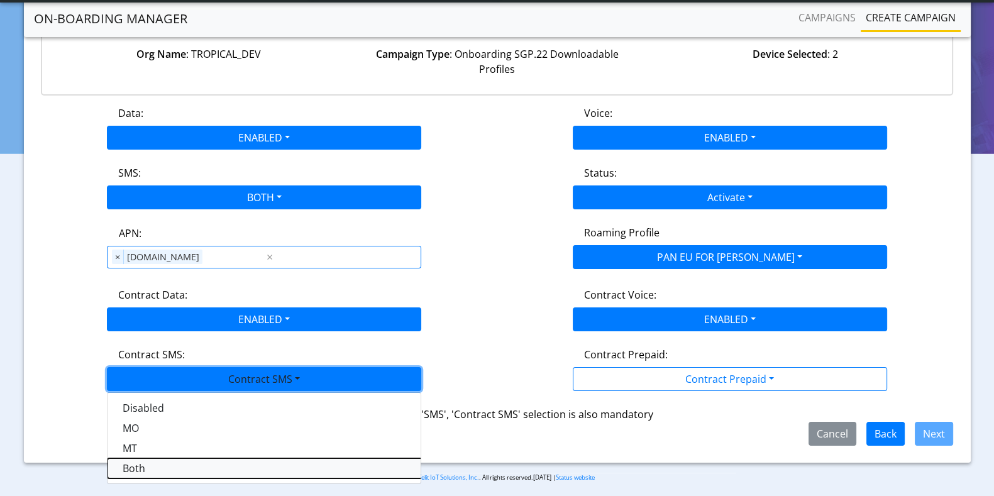
click at [151, 469] on SMSboth-dropdown "Both" at bounding box center [264, 468] width 314 height 20
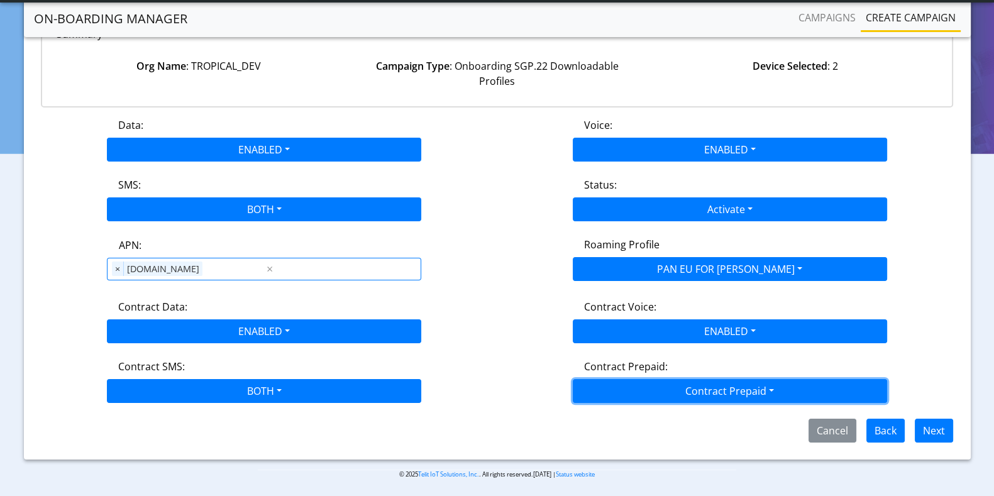
click at [679, 389] on button "Contract Prepaid" at bounding box center [730, 391] width 314 height 24
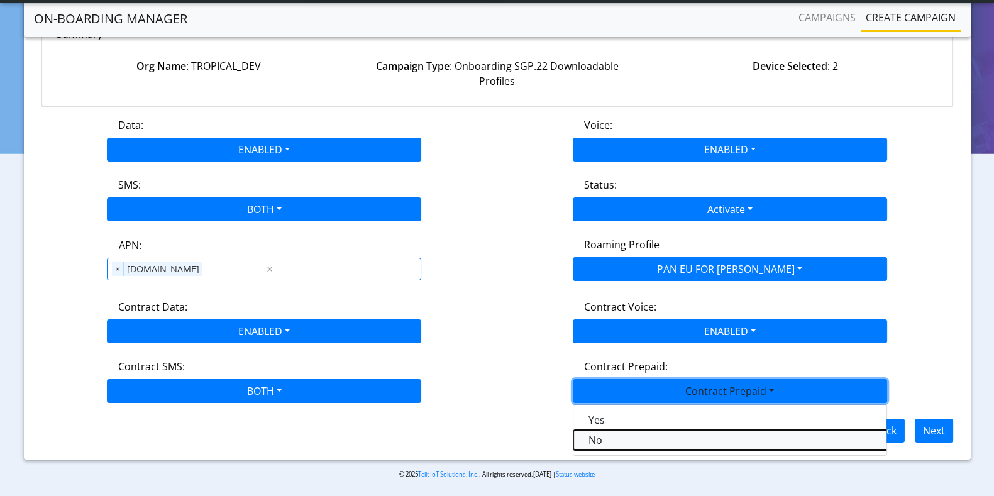
click at [596, 435] on Prepaidnotprepaid-dropdown "No" at bounding box center [730, 440] width 314 height 20
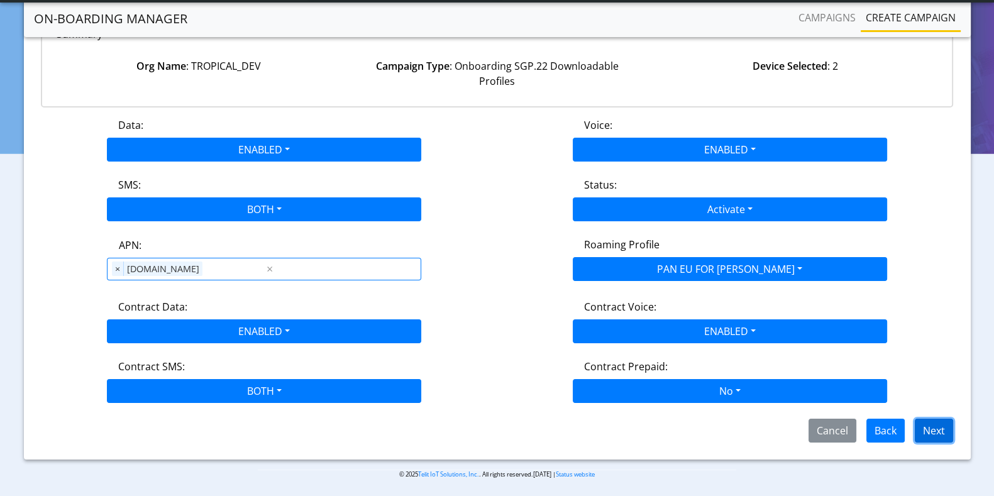
click at [937, 425] on button "Next" at bounding box center [934, 431] width 38 height 24
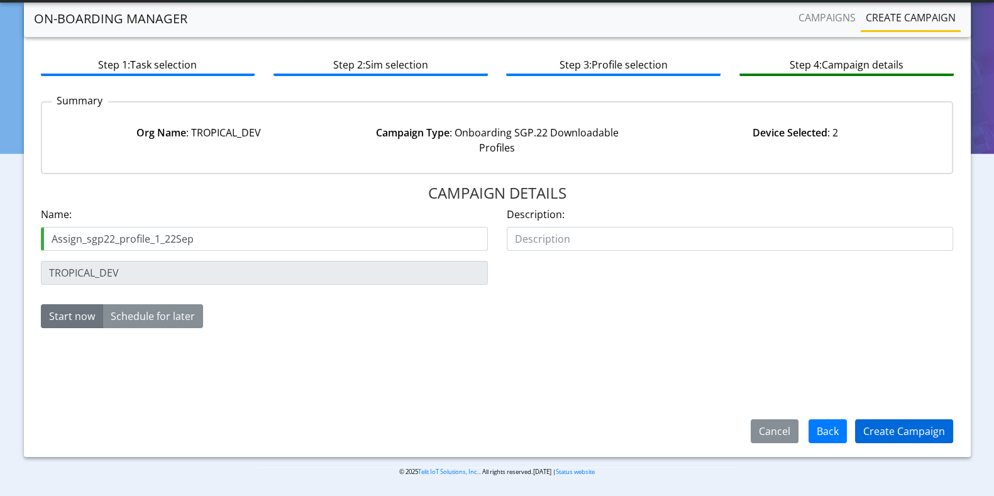
type input "Assign_sgp22_profile_1_22Sep"
click at [915, 426] on button "Create Campaign" at bounding box center [904, 431] width 98 height 24
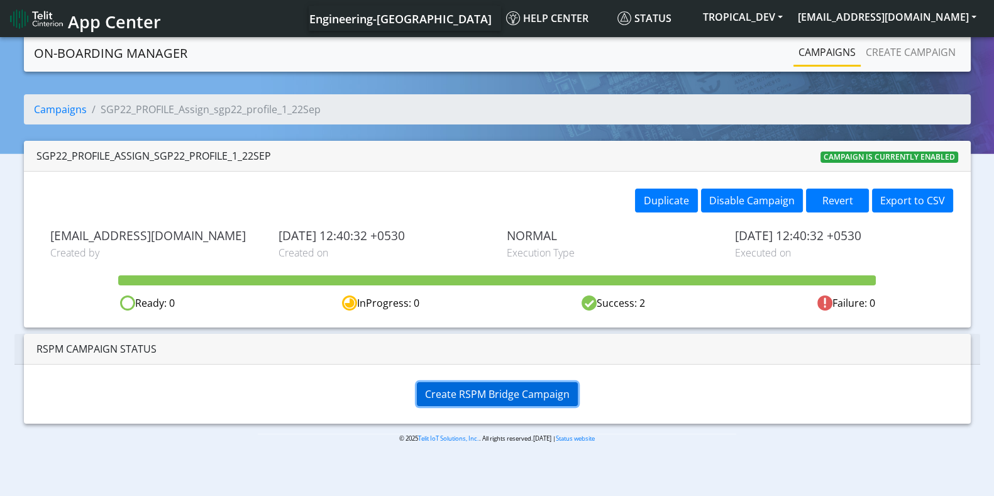
click at [488, 387] on span "Create RSPM Bridge Campaign" at bounding box center [497, 394] width 145 height 14
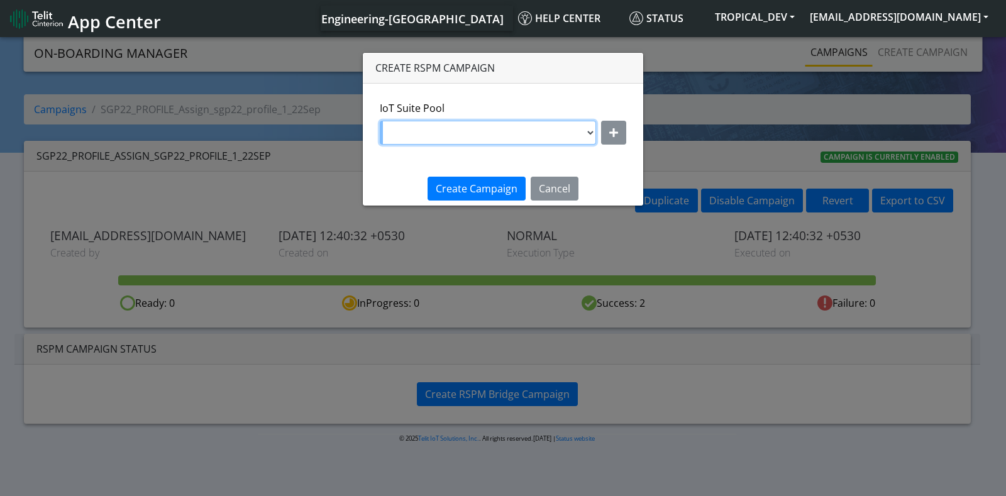
click at [564, 133] on select "DNLD_BYOC_MVNO_PROFILE_TEST145 DNLD-nxt17.eu-testpoolValidate DNLD-flolive.net-…" at bounding box center [488, 133] width 216 height 24
select select "f7e12c9d-b290-43e1-8cea-cba78f5e515d"
click at [380, 121] on select "DNLD_BYOC_MVNO_PROFILE_TEST145 DNLD-nxt17.eu-testpoolValidate DNLD-flolive.net-…" at bounding box center [488, 133] width 216 height 24
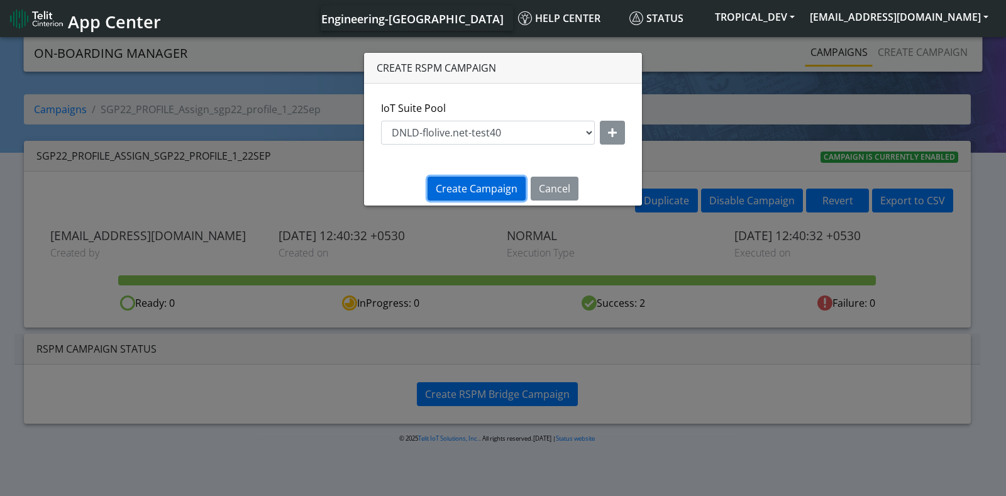
click at [483, 191] on span "Create Campaign" at bounding box center [477, 189] width 82 height 14
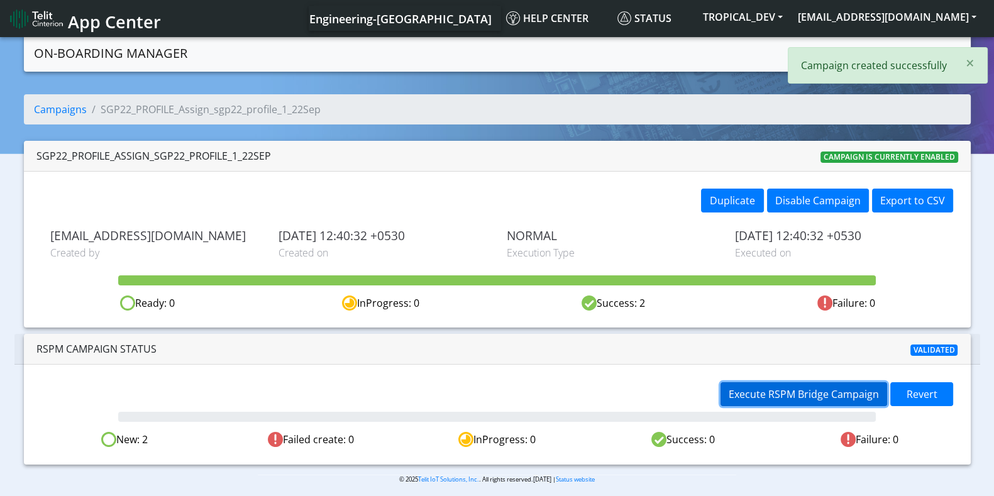
click at [850, 392] on span "Execute RSPM Bridge Campaign" at bounding box center [803, 394] width 150 height 14
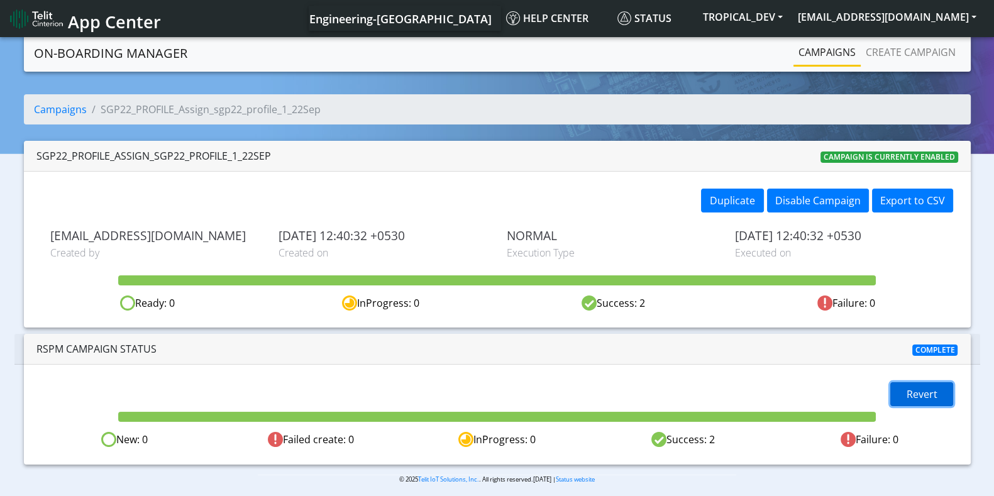
click at [900, 388] on button "Revert" at bounding box center [921, 394] width 63 height 24
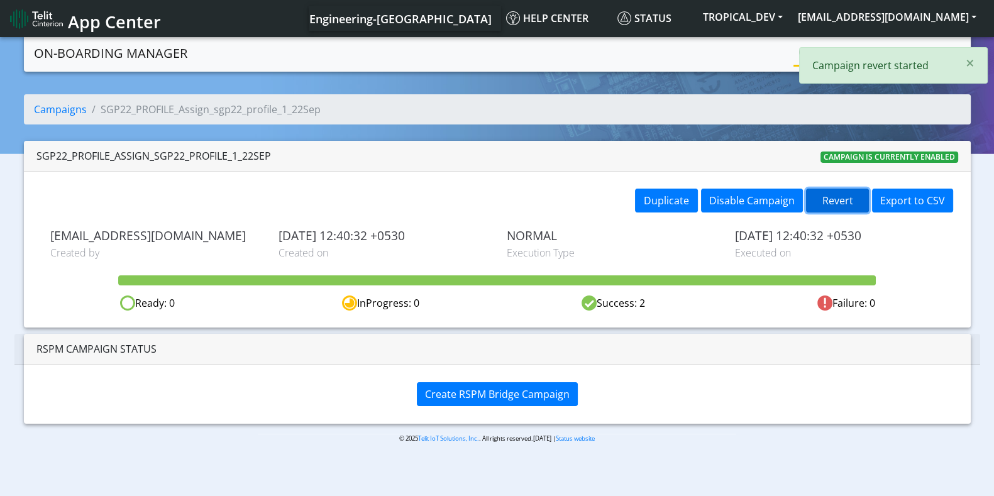
click at [835, 194] on button "Revert" at bounding box center [837, 201] width 63 height 24
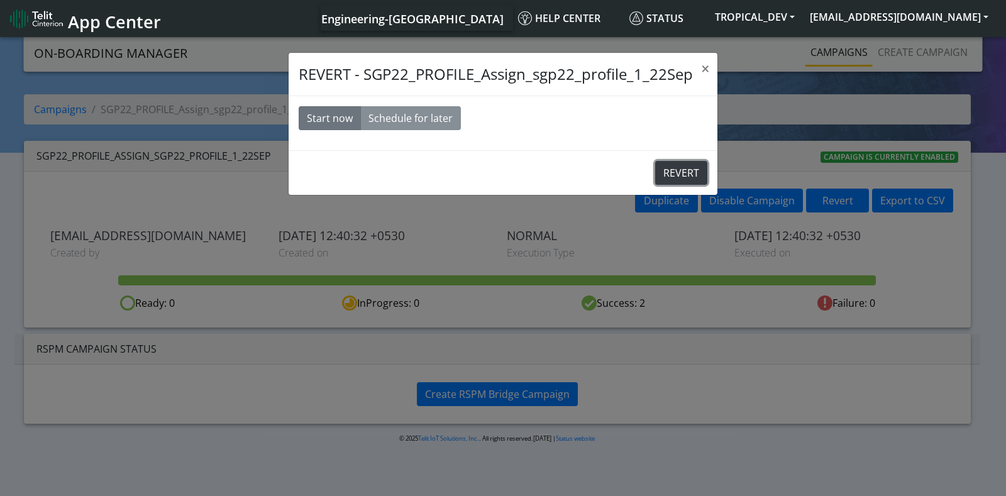
click at [669, 172] on button "REVERT" at bounding box center [681, 173] width 52 height 24
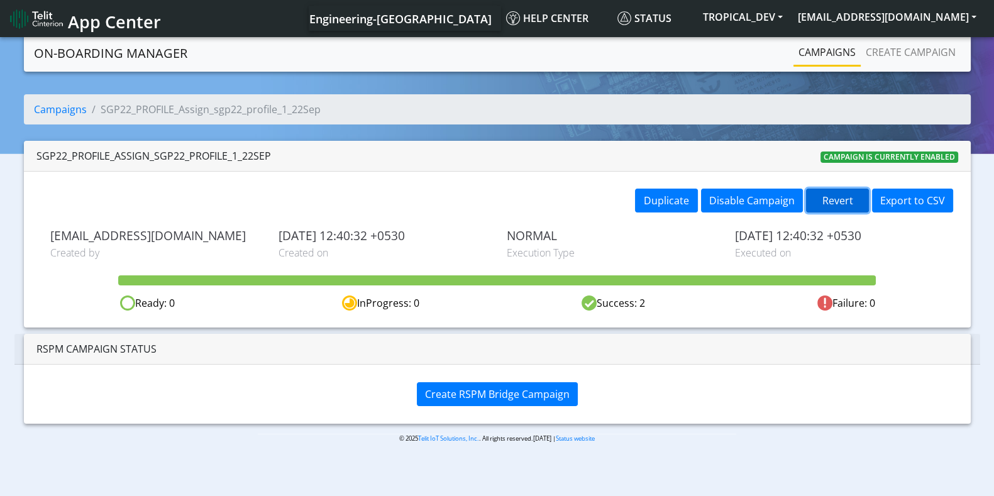
click at [842, 194] on button "Revert" at bounding box center [837, 201] width 63 height 24
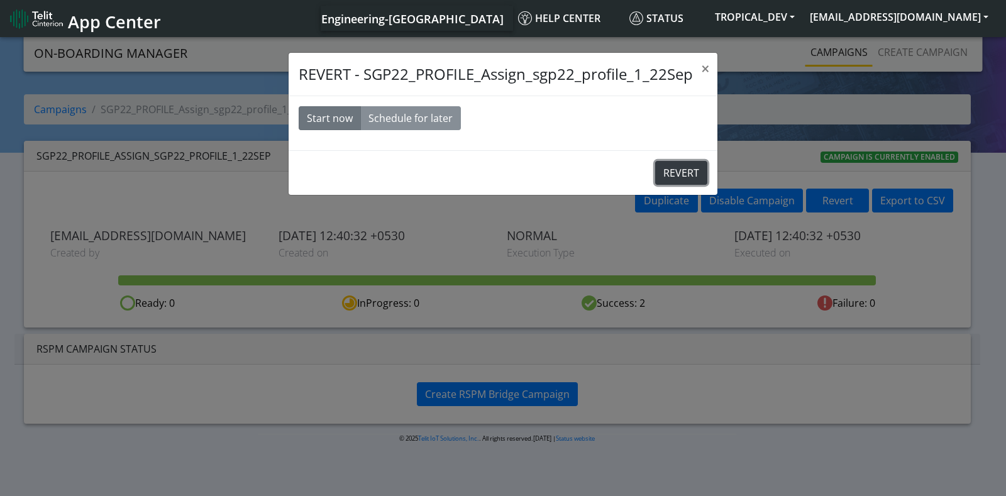
drag, startPoint x: 673, startPoint y: 168, endPoint x: 578, endPoint y: 68, distance: 137.8
click at [673, 168] on button "REVERT" at bounding box center [681, 173] width 52 height 24
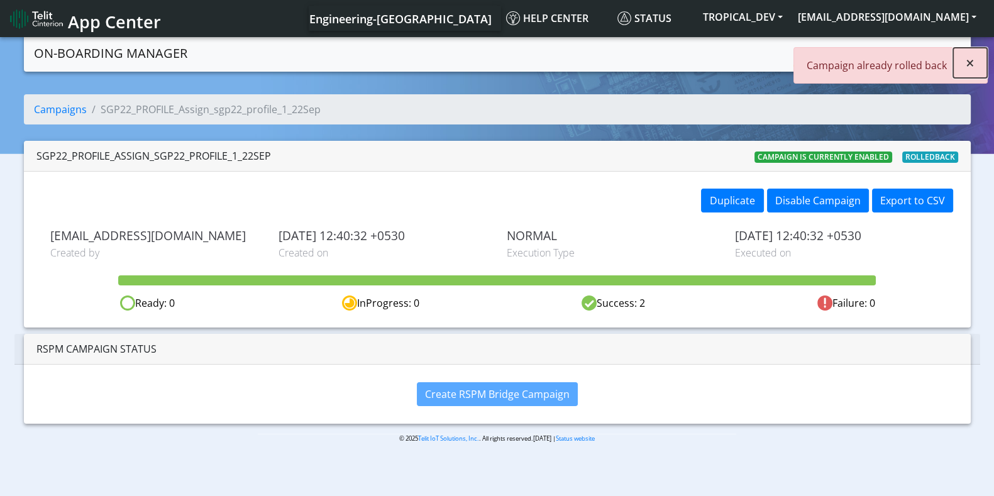
click at [971, 60] on span "×" at bounding box center [969, 62] width 9 height 21
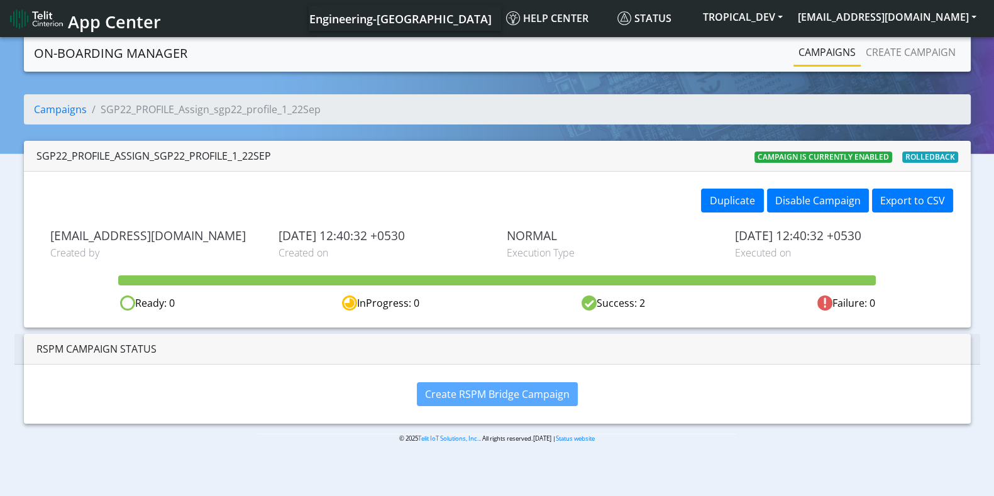
click at [835, 54] on link "Campaigns" at bounding box center [826, 52] width 67 height 25
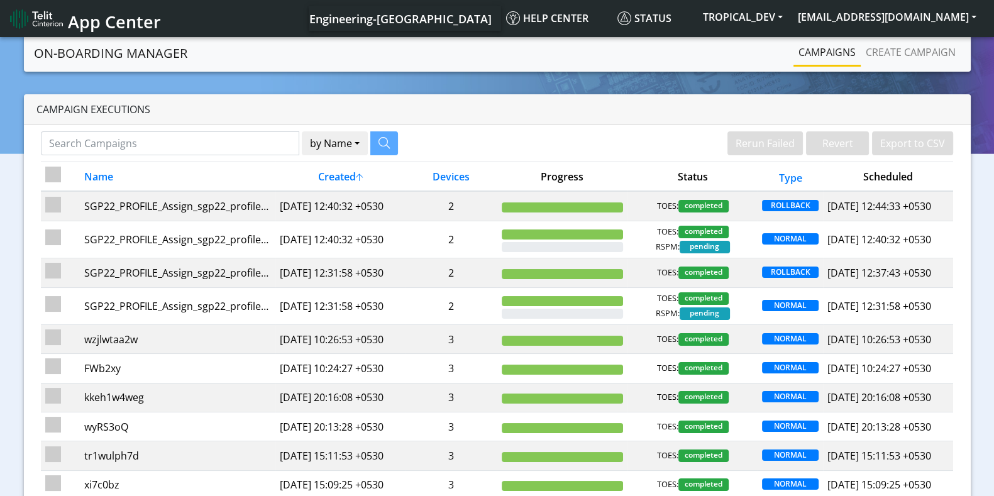
click at [412, 244] on td "2" at bounding box center [450, 239] width 91 height 37
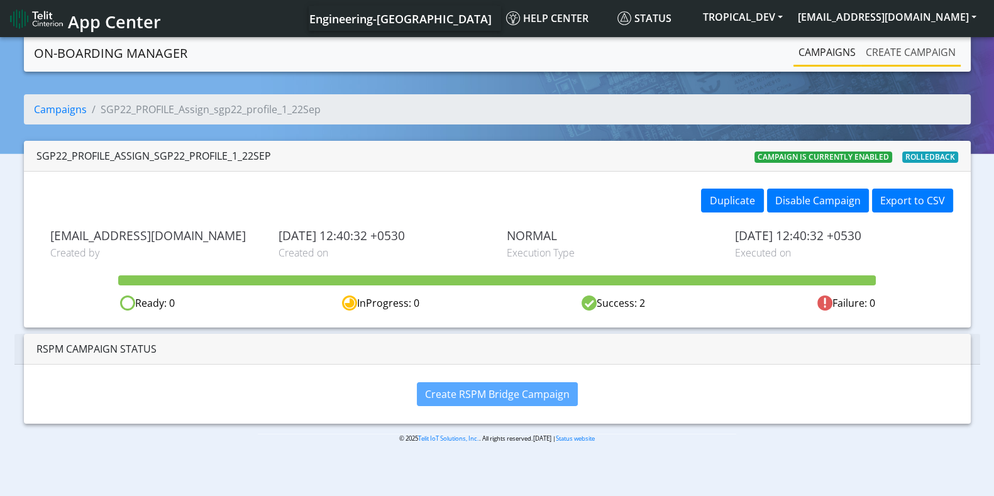
click at [926, 47] on link "Create campaign" at bounding box center [910, 52] width 100 height 25
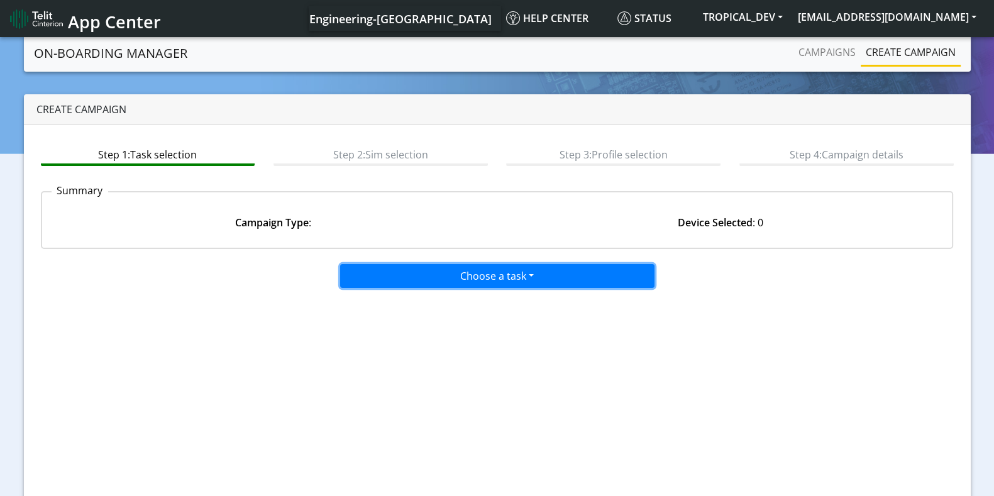
click at [427, 279] on button "Choose a task" at bounding box center [497, 276] width 314 height 24
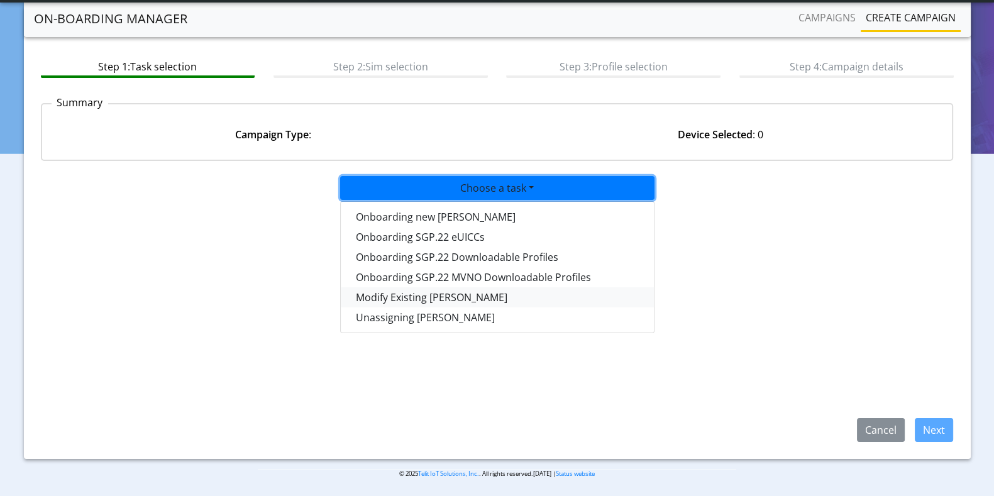
scroll to position [55, 0]
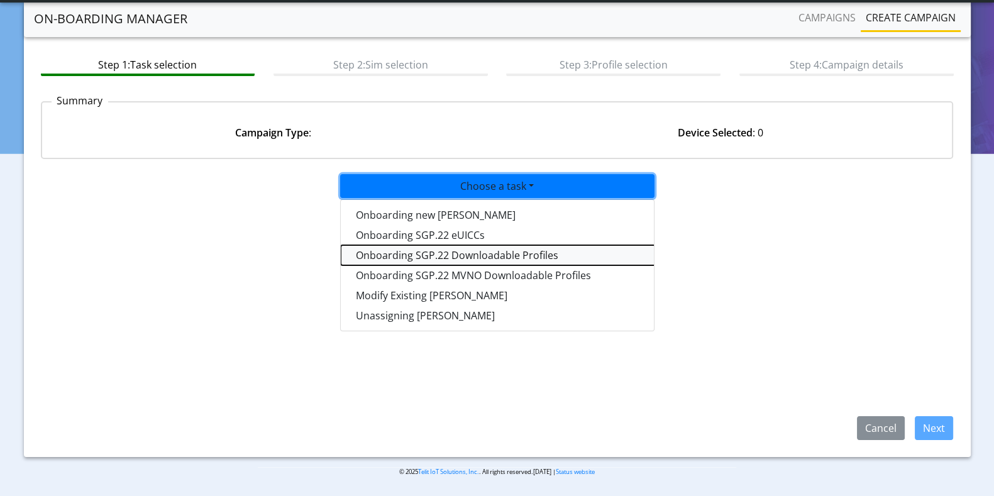
click at [442, 252] on tasksgp22profile-dropdown "Onboarding SGP.22 Downloadable Profiles" at bounding box center [498, 255] width 314 height 20
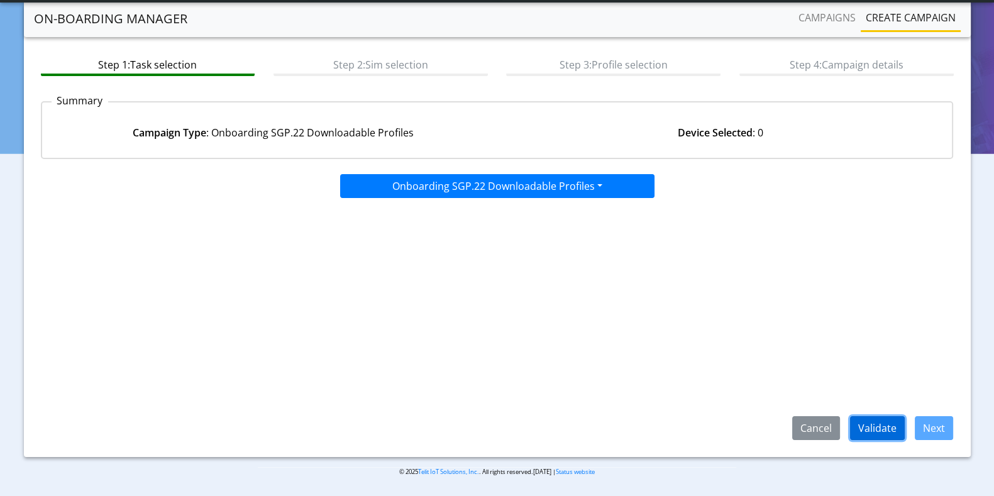
click at [891, 433] on button "Validate" at bounding box center [877, 428] width 55 height 24
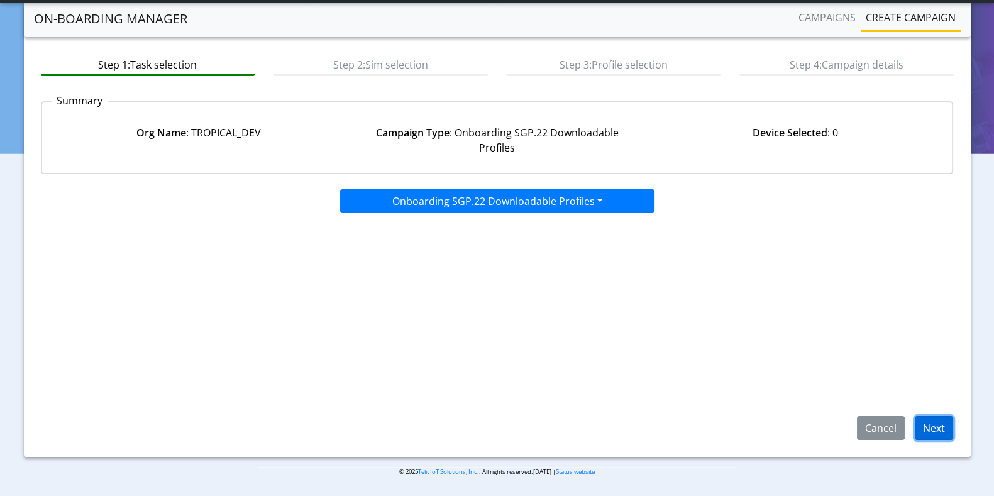
click at [945, 429] on button "Next" at bounding box center [934, 428] width 38 height 24
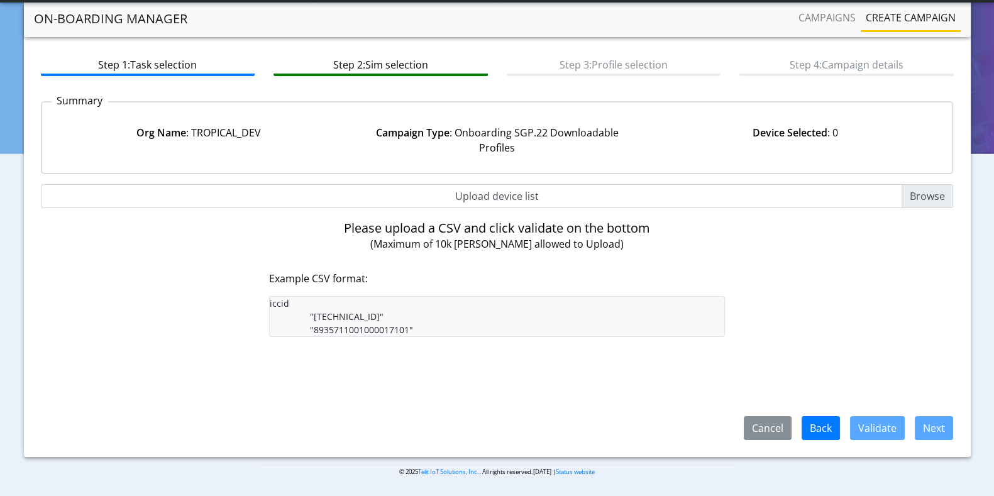
click at [942, 198] on input "Upload device list" at bounding box center [497, 196] width 913 height 24
type input "C:\fakepath\SGP22profiles.csv"
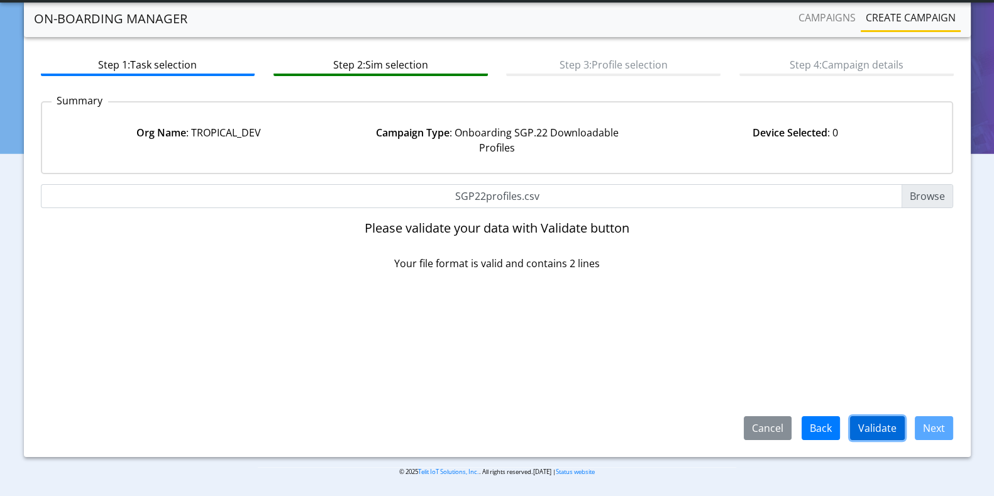
click at [887, 423] on button "Validate" at bounding box center [877, 428] width 55 height 24
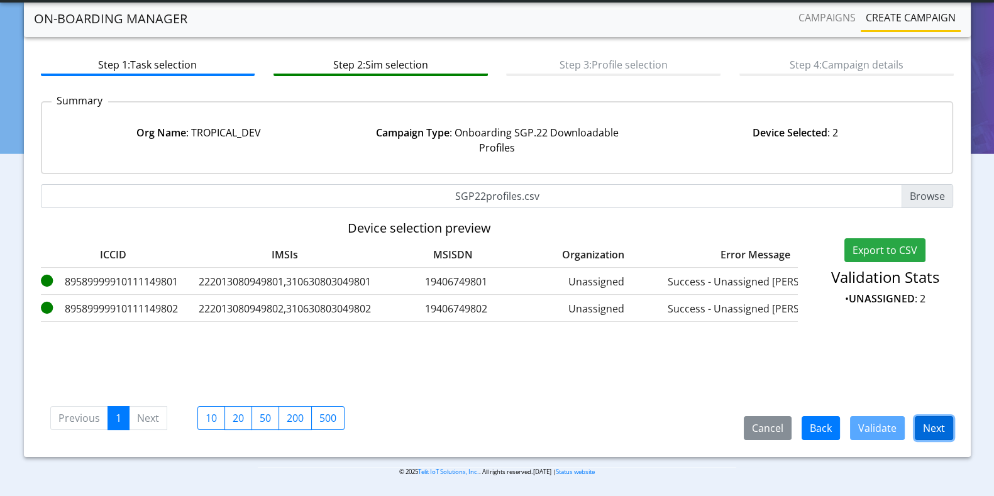
click at [920, 429] on button "Next" at bounding box center [934, 428] width 38 height 24
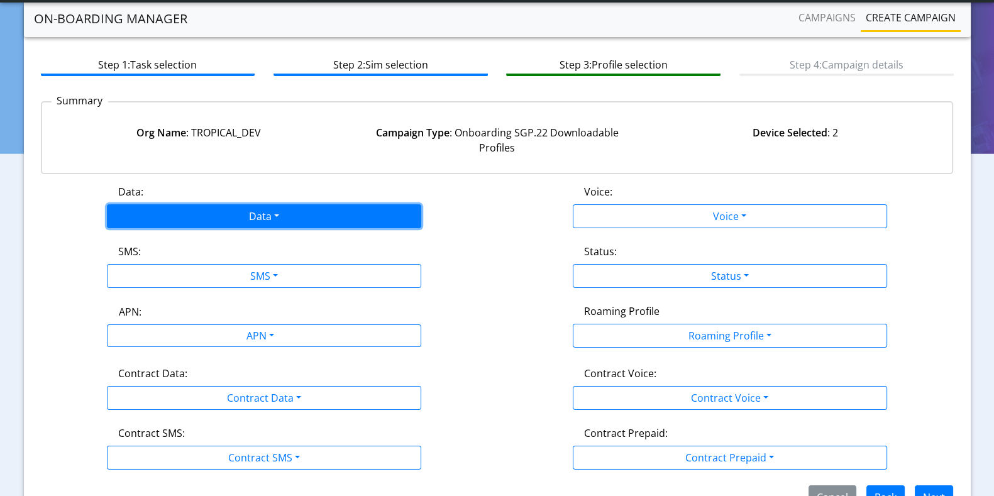
click at [223, 211] on button "Data" at bounding box center [264, 216] width 314 height 24
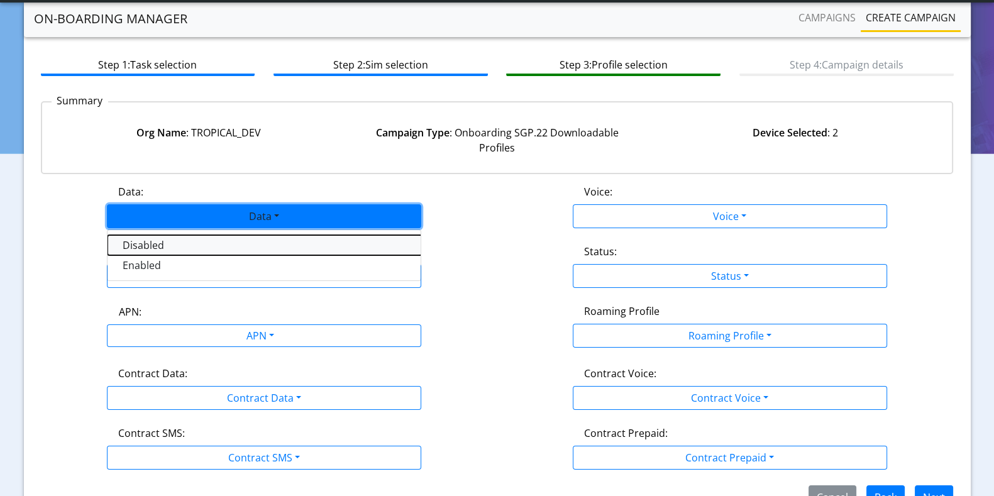
click at [141, 249] on button "Disabled" at bounding box center [264, 245] width 314 height 20
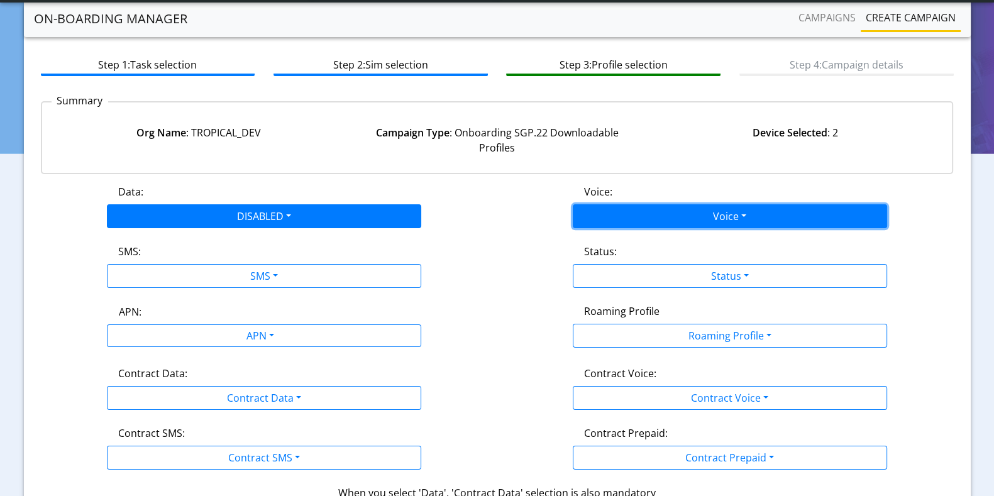
click at [724, 209] on button "Voice" at bounding box center [730, 216] width 314 height 24
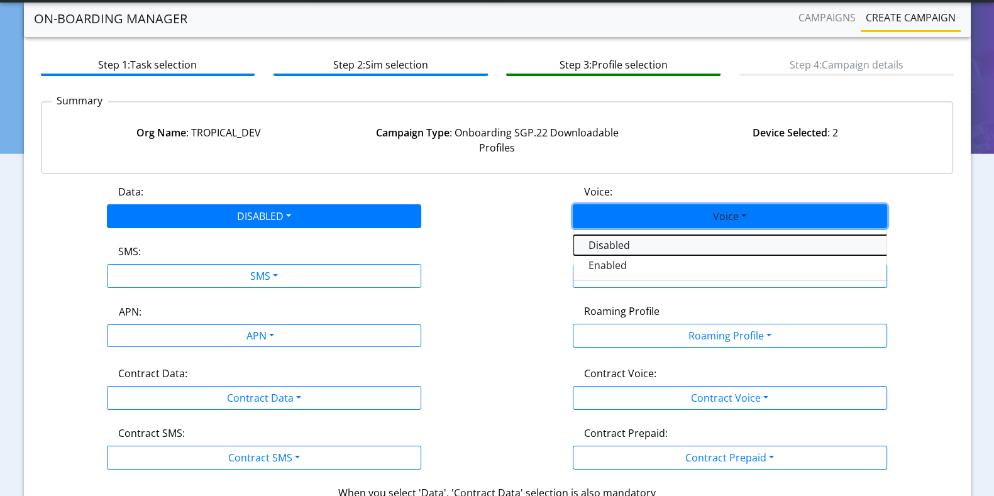
click at [642, 242] on button "Disabled" at bounding box center [730, 245] width 314 height 20
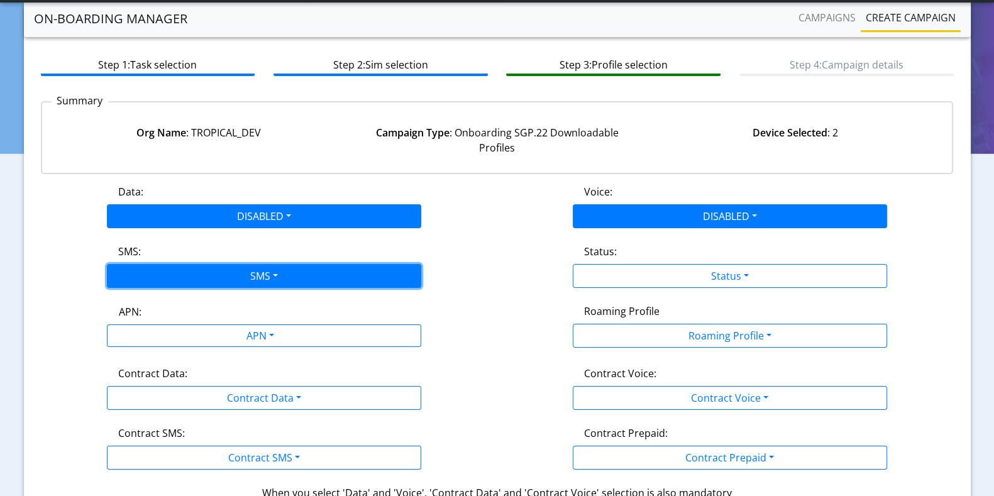
click at [216, 275] on button "SMS" at bounding box center [264, 276] width 314 height 24
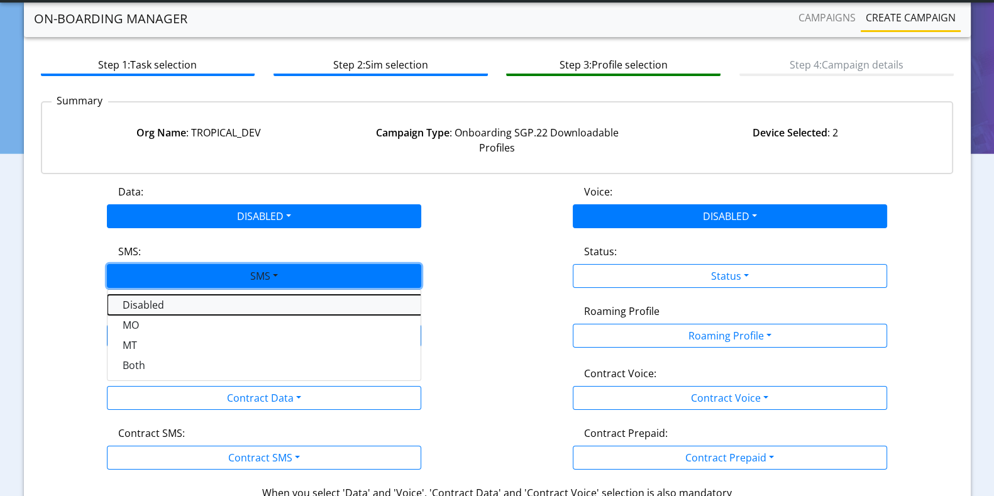
click at [157, 304] on button "Disabled" at bounding box center [264, 305] width 314 height 20
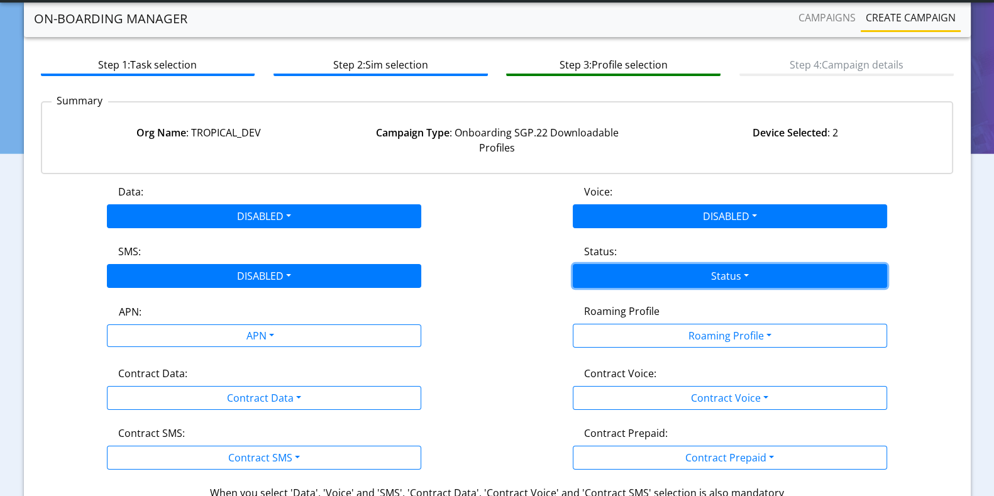
click at [645, 280] on button "Status" at bounding box center [730, 276] width 314 height 24
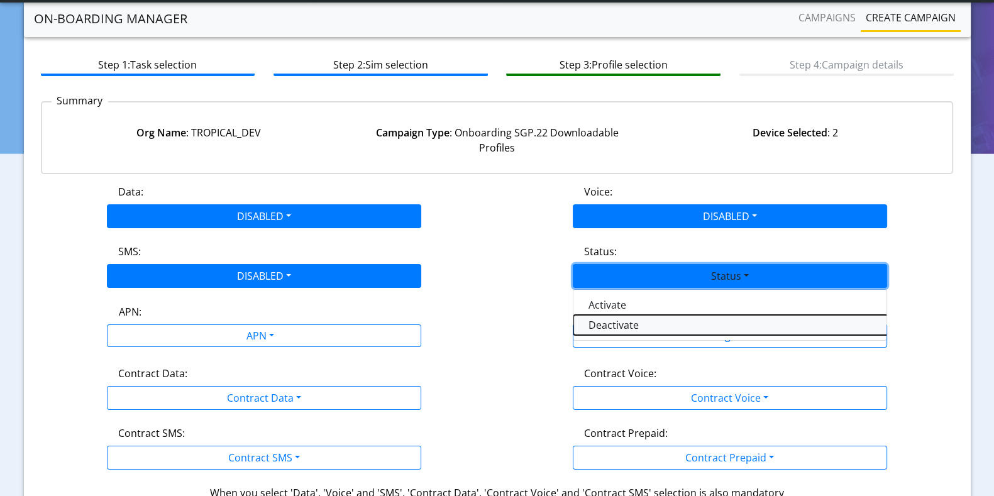
click at [615, 321] on button "Deactivate" at bounding box center [730, 325] width 314 height 20
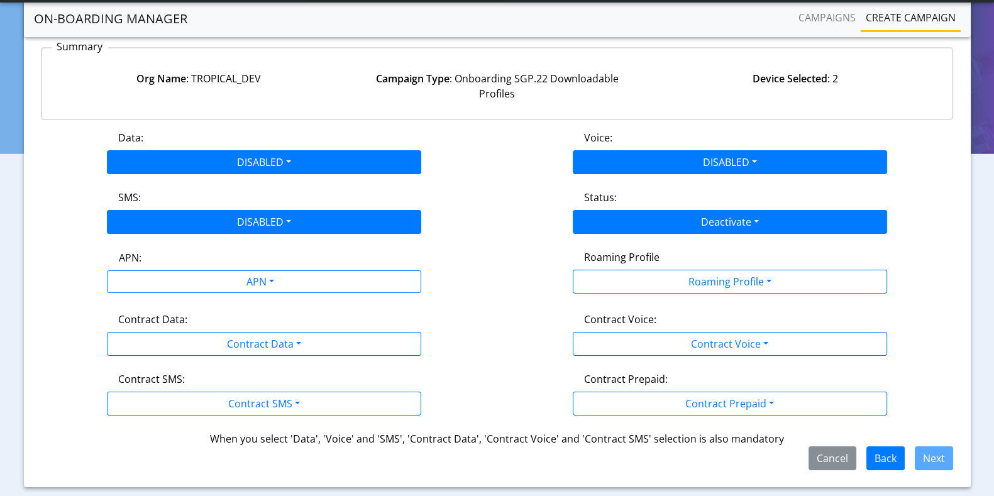
scroll to position [134, 0]
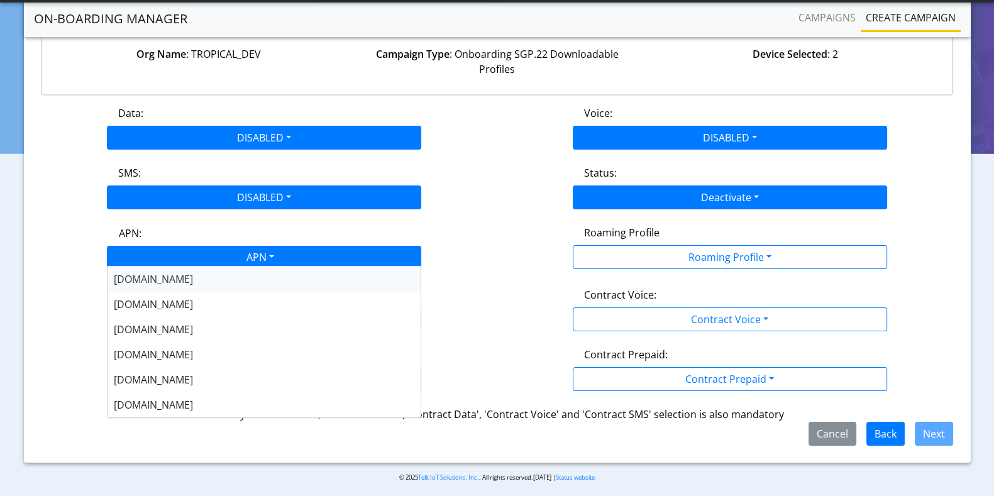
click at [311, 256] on div "APN" at bounding box center [259, 258] width 332 height 25
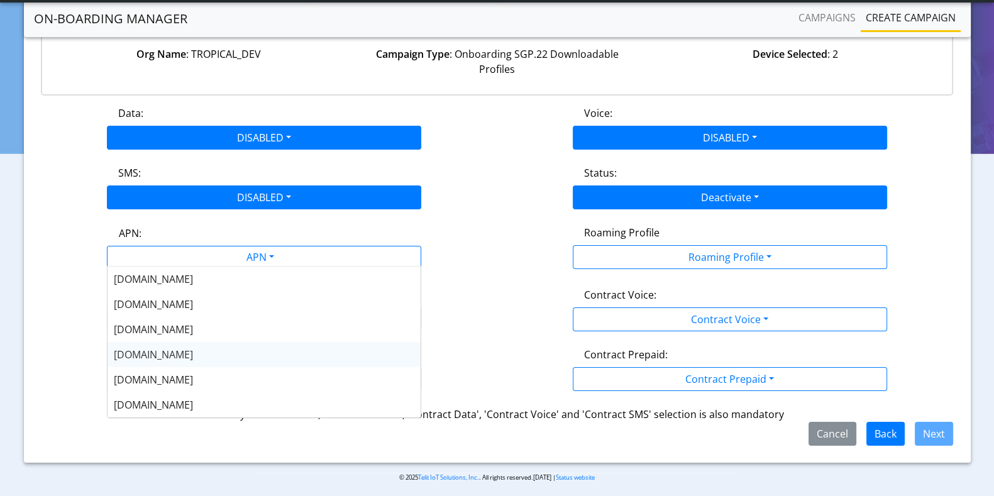
click at [148, 355] on span "NXT17.NET" at bounding box center [153, 355] width 79 height 14
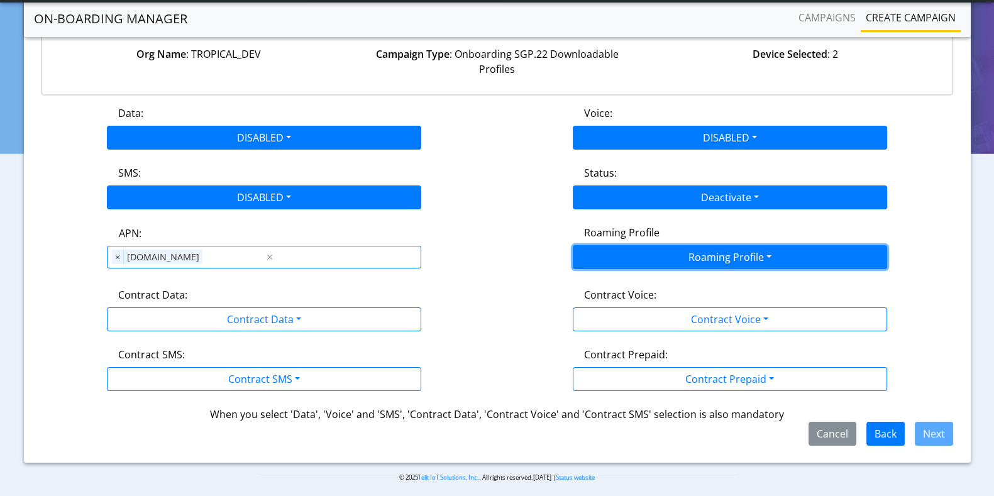
click at [623, 265] on button "Roaming Profile" at bounding box center [730, 257] width 314 height 24
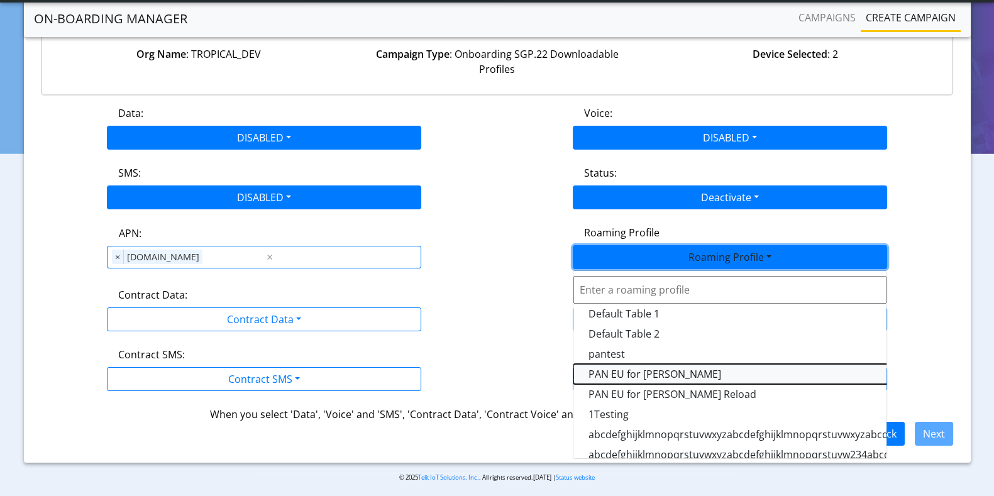
click at [612, 371] on Profile-dropdown "PAN EU for Yulian Oifa" at bounding box center [730, 374] width 314 height 20
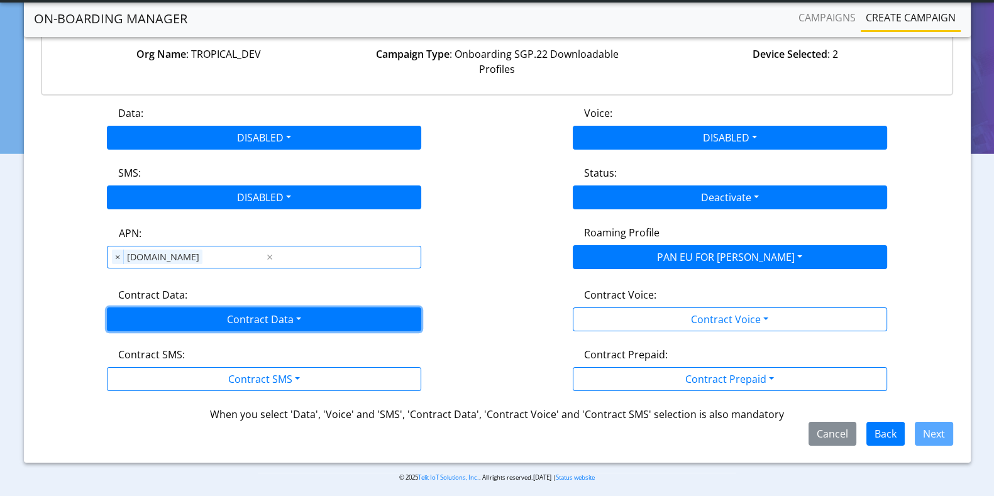
click at [182, 316] on button "Contract Data" at bounding box center [264, 319] width 314 height 24
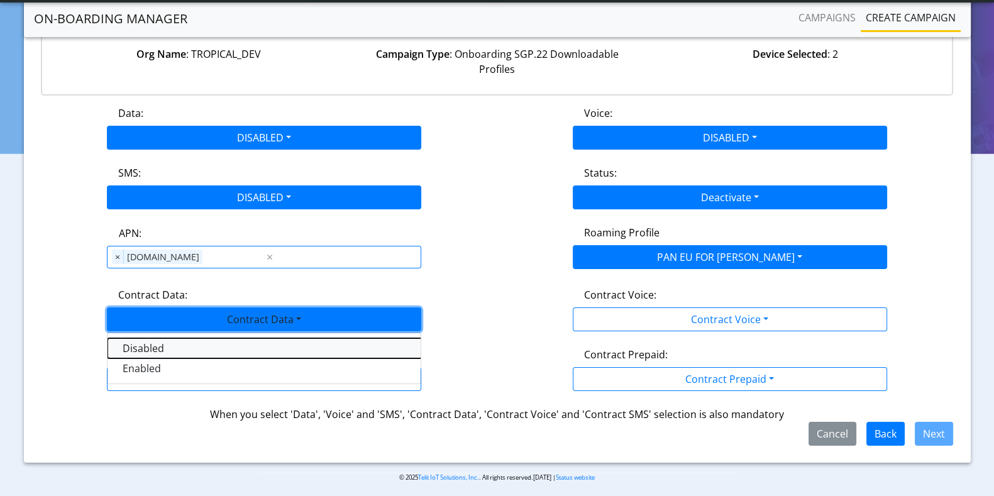
click at [147, 341] on Datadisabled-dropdown "Disabled" at bounding box center [264, 348] width 314 height 20
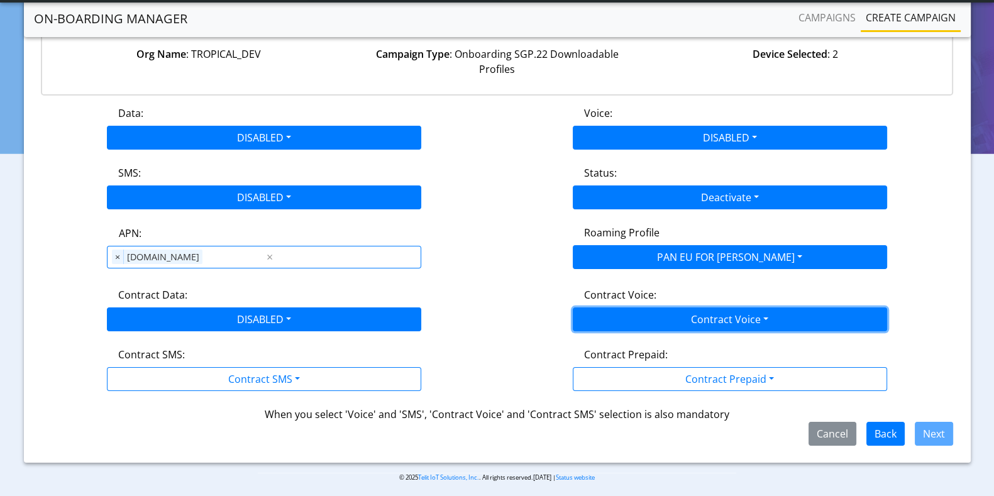
click at [750, 314] on button "Contract Voice" at bounding box center [730, 319] width 314 height 24
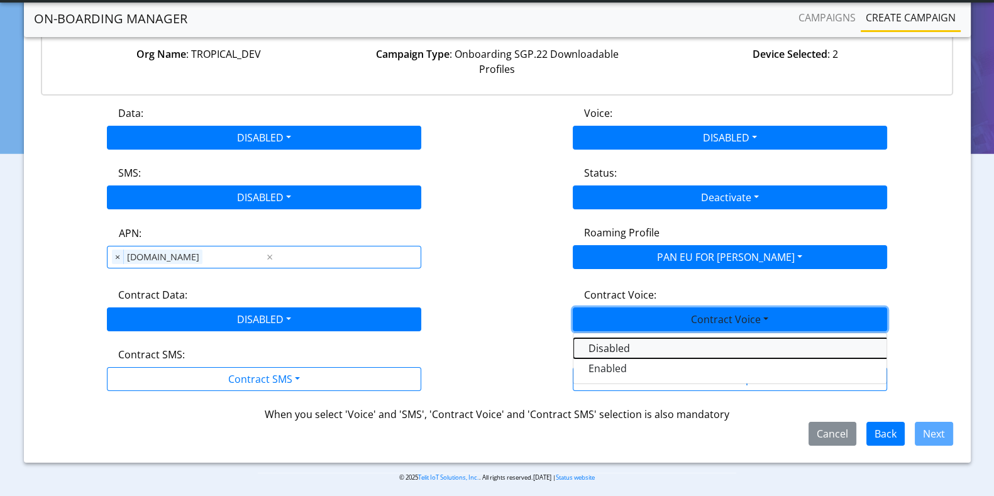
click at [629, 347] on Voicedisabled-dropdown "Disabled" at bounding box center [730, 348] width 314 height 20
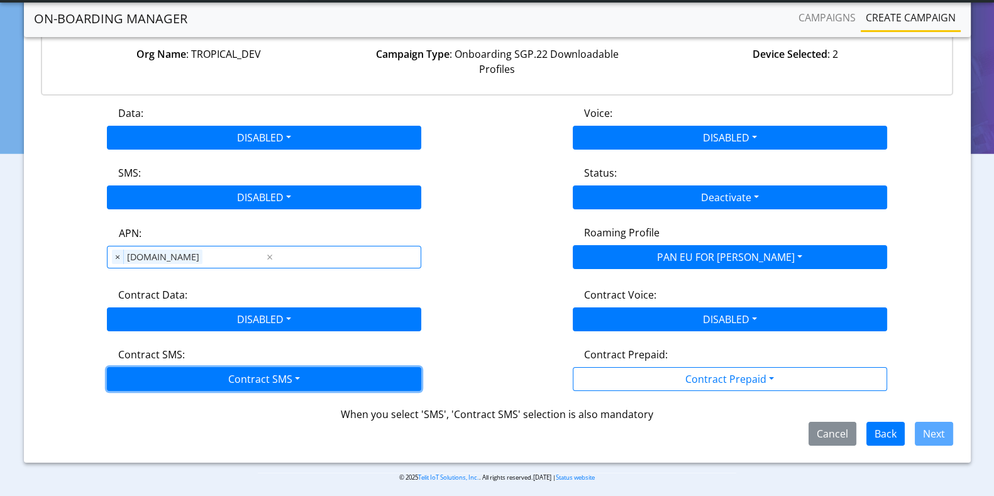
click at [194, 373] on button "Contract SMS" at bounding box center [264, 379] width 314 height 24
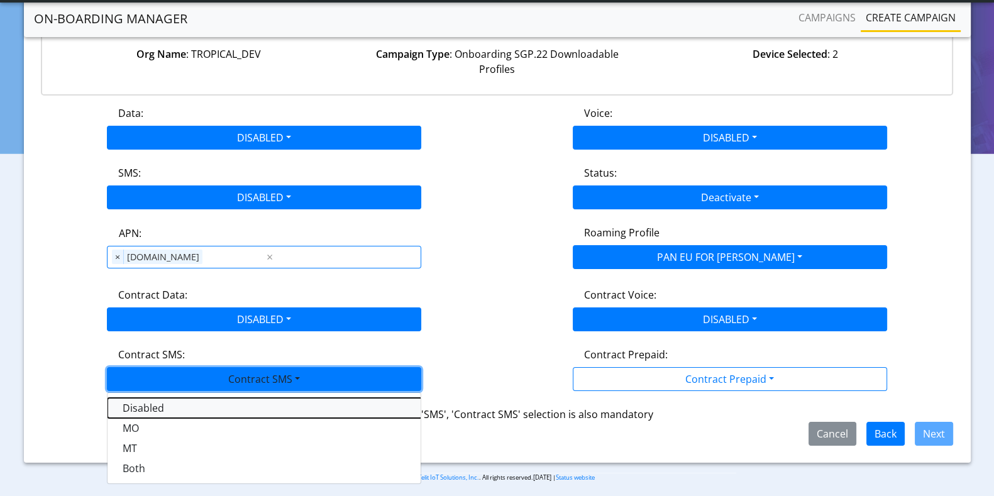
click at [148, 412] on SMSdisabled-dropdown "Disabled" at bounding box center [264, 408] width 314 height 20
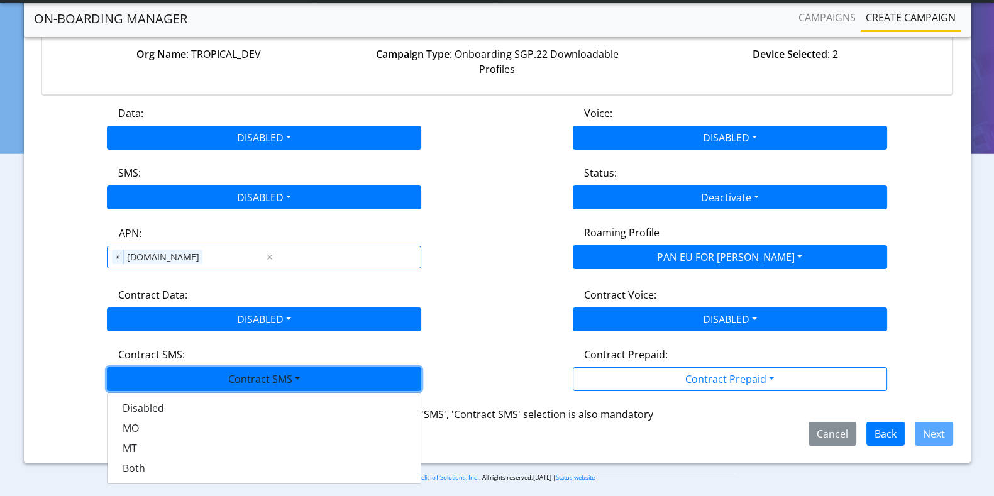
scroll to position [122, 0]
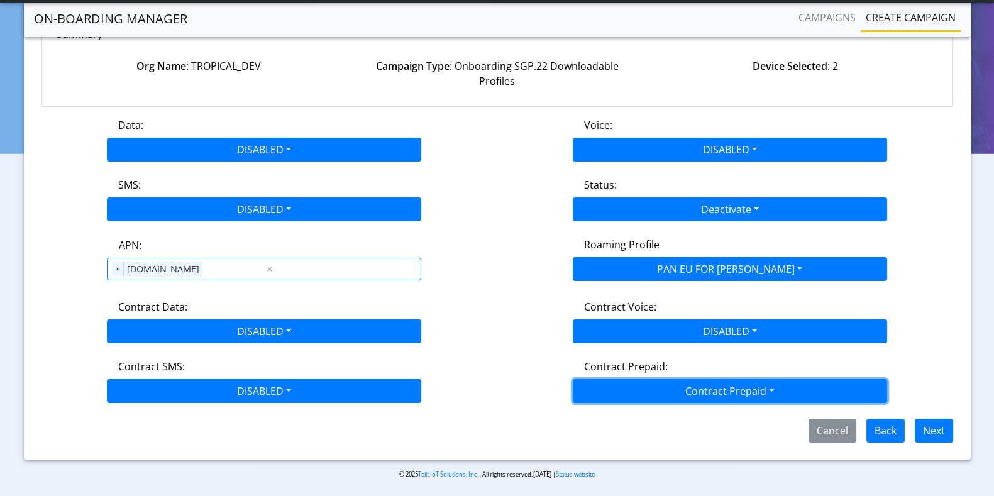
click at [647, 383] on button "Contract Prepaid" at bounding box center [730, 391] width 314 height 24
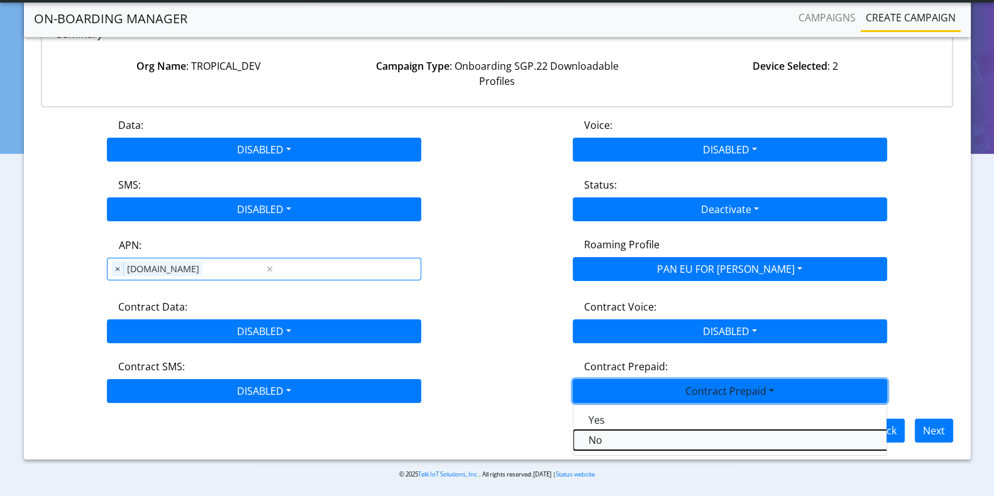
click at [597, 440] on Prepaidnotprepaid-dropdown "No" at bounding box center [730, 440] width 314 height 20
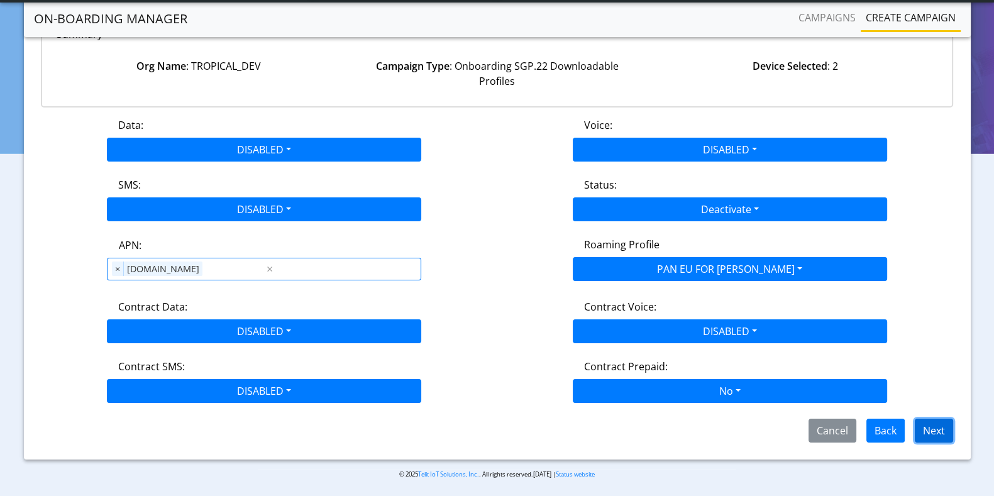
click at [933, 426] on button "Next" at bounding box center [934, 431] width 38 height 24
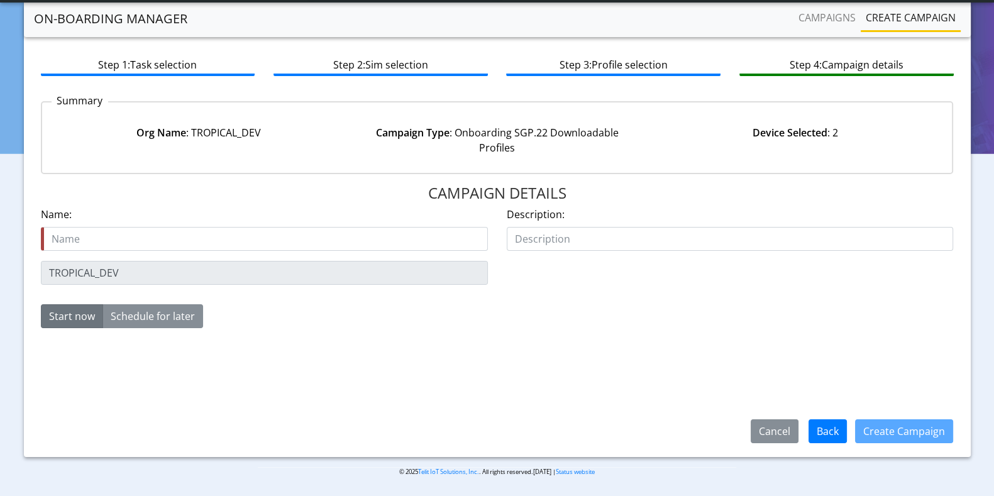
scroll to position [55, 0]
type input "Test_123_22Sep"
click at [919, 429] on button "Create Campaign" at bounding box center [904, 431] width 98 height 24
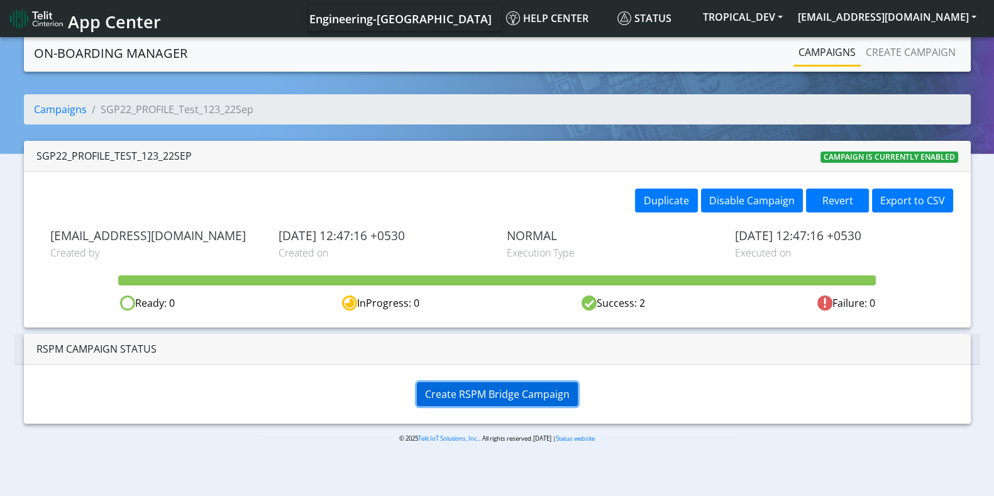
click at [543, 383] on button "Create RSPM Bridge Campaign" at bounding box center [497, 394] width 161 height 24
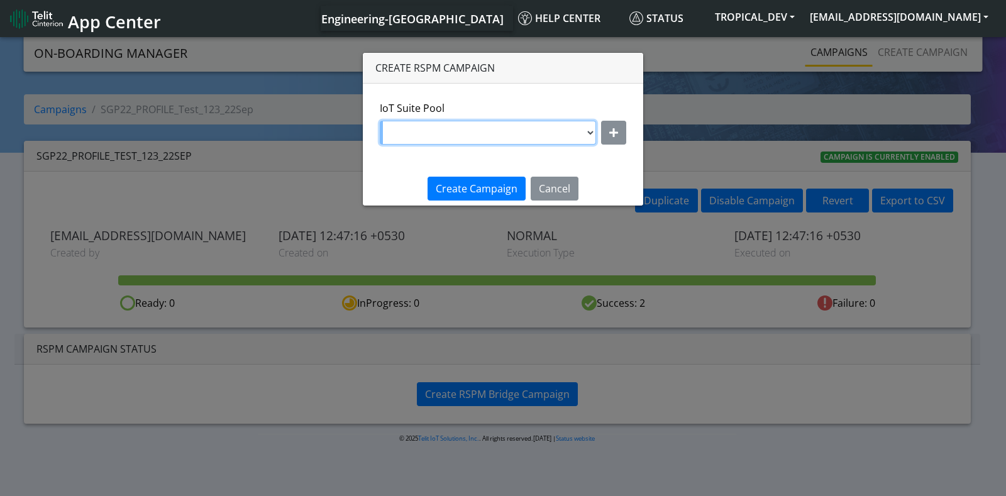
click at [517, 136] on select "DNLD_BYOC_MVNO_PROFILE_TEST145 DNLD-nxt17.eu-testpoolValidate DNLD-flolive.net-…" at bounding box center [488, 133] width 216 height 24
select select "f7e12c9d-b290-43e1-8cea-cba78f5e515d"
click at [380, 121] on select "DNLD_BYOC_MVNO_PROFILE_TEST145 DNLD-nxt17.eu-testpoolValidate DNLD-flolive.net-…" at bounding box center [488, 133] width 216 height 24
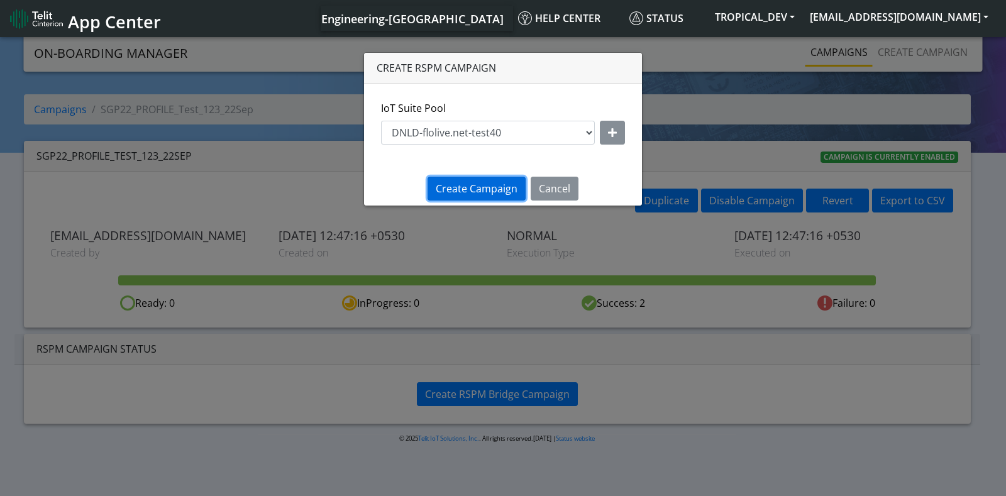
click at [475, 190] on span "Create Campaign" at bounding box center [477, 189] width 82 height 14
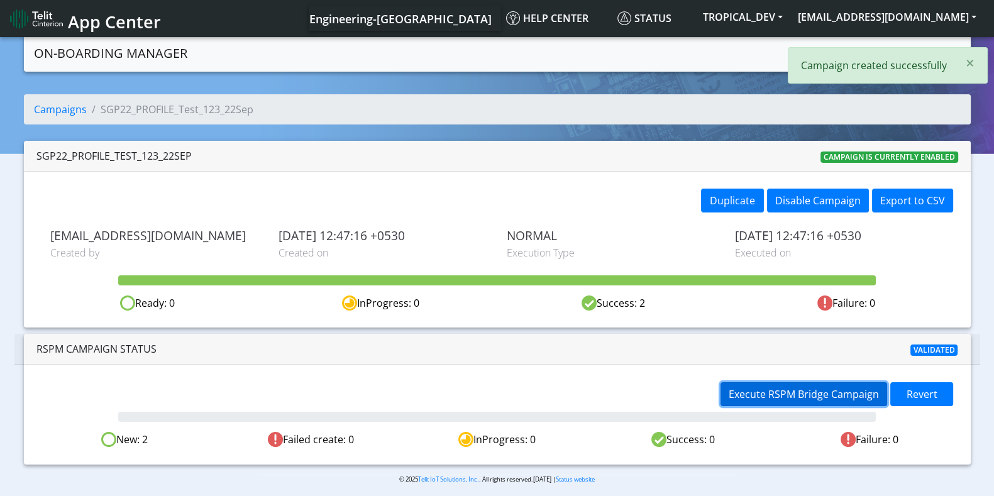
click at [808, 388] on span "Execute RSPM Bridge Campaign" at bounding box center [803, 394] width 150 height 14
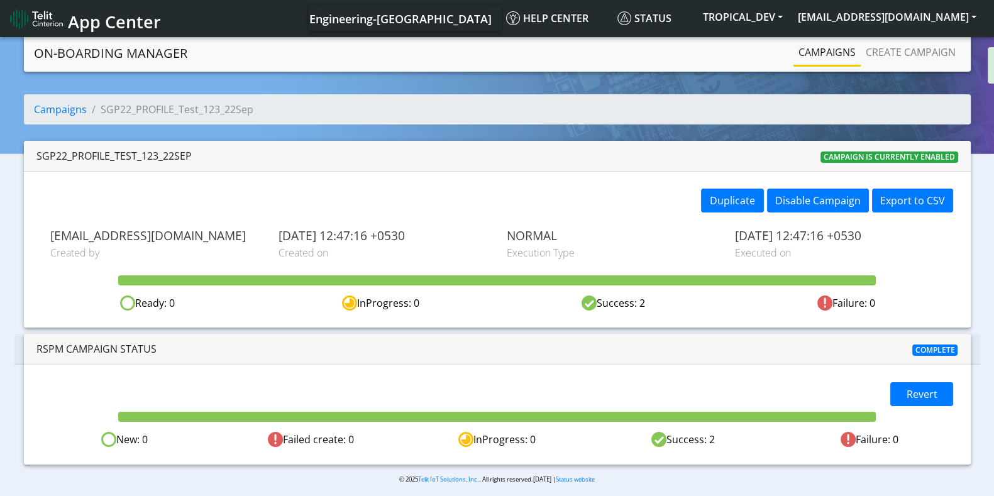
click at [915, 393] on span "Revert" at bounding box center [921, 394] width 31 height 14
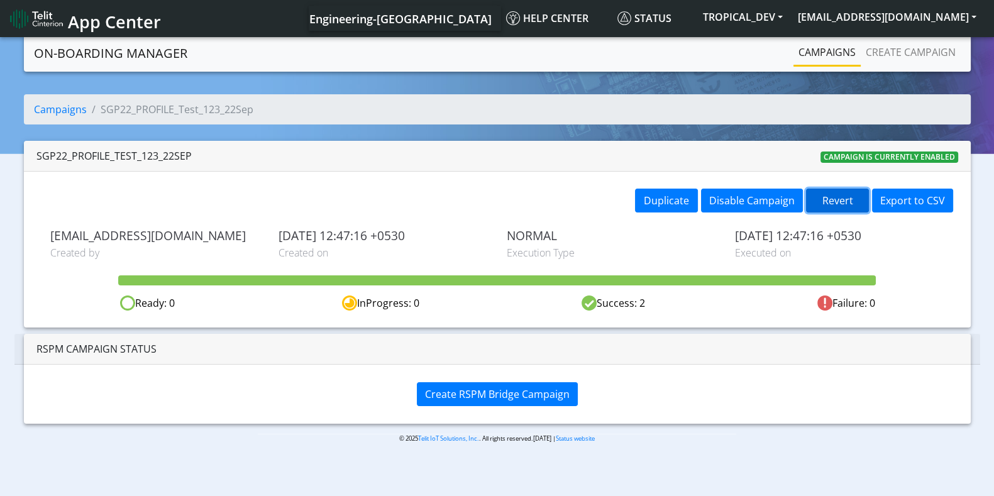
click at [840, 202] on button "Revert" at bounding box center [837, 201] width 63 height 24
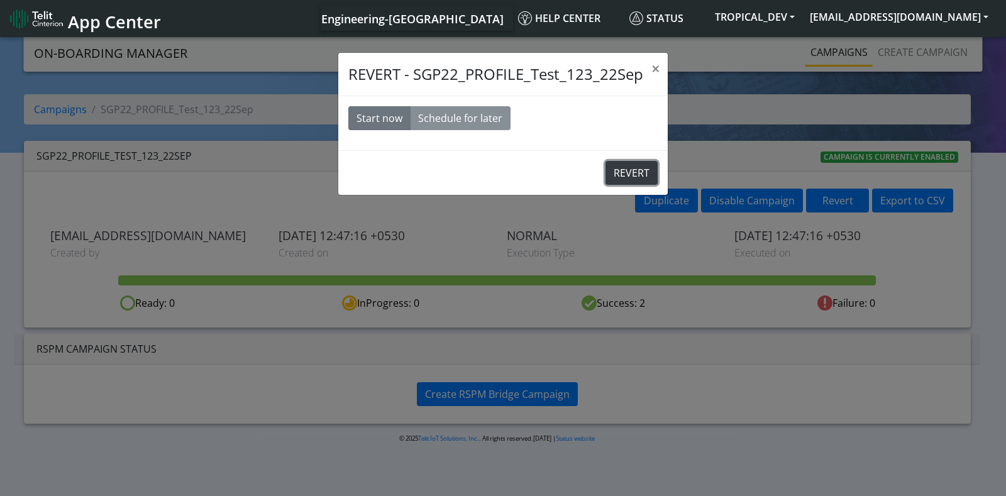
click at [622, 169] on button "REVERT" at bounding box center [631, 173] width 52 height 24
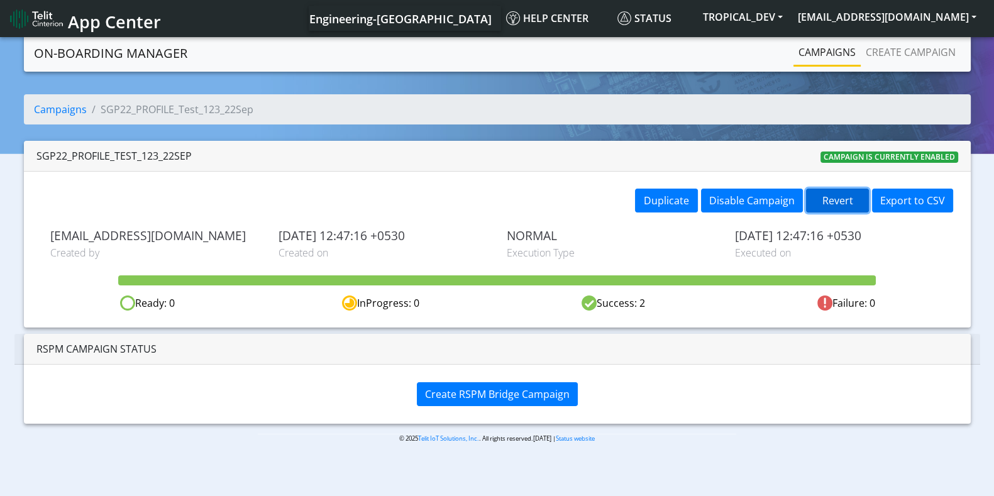
click at [834, 201] on button "Revert" at bounding box center [837, 201] width 63 height 24
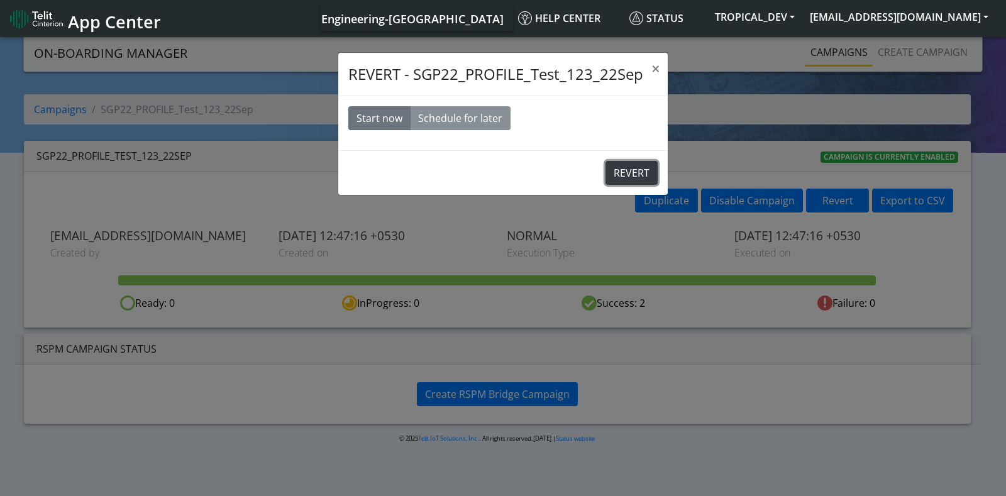
click at [620, 173] on button "REVERT" at bounding box center [631, 173] width 52 height 24
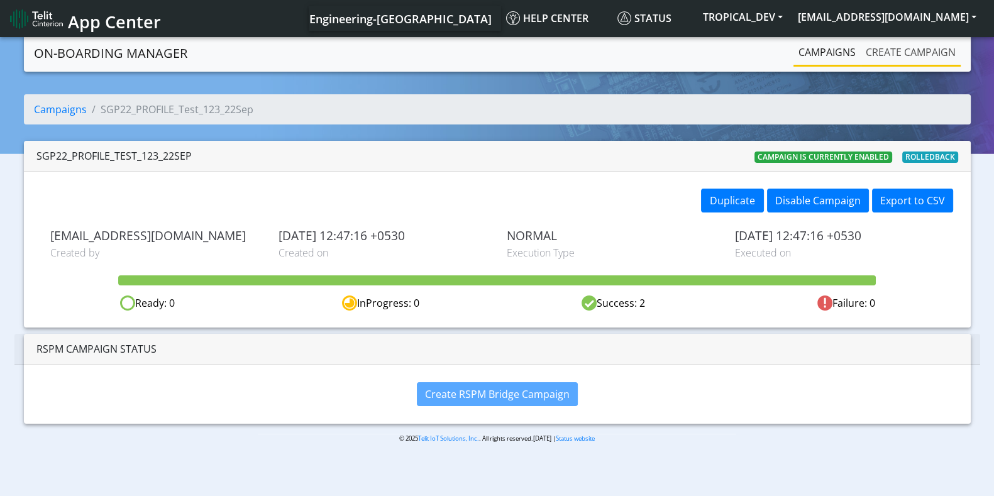
click at [938, 49] on link "Create campaign" at bounding box center [910, 52] width 100 height 25
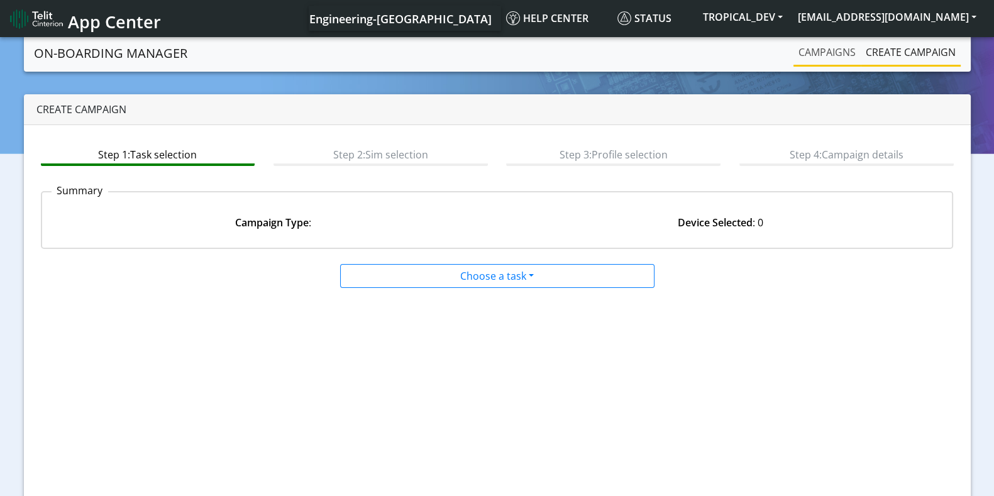
click at [845, 53] on link "Campaigns" at bounding box center [826, 52] width 67 height 25
